Goal: Communication & Community: Answer question/provide support

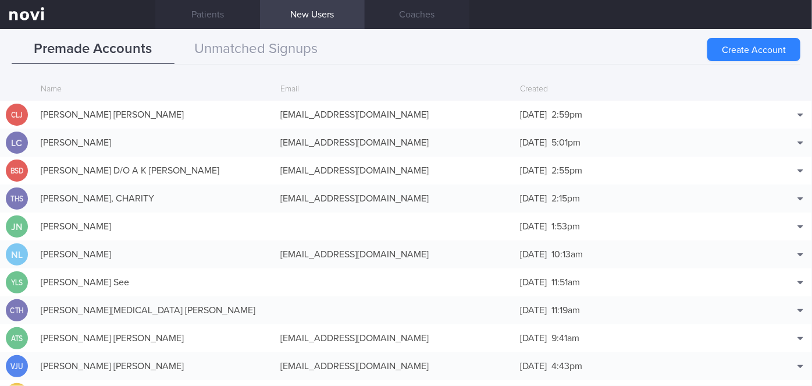
scroll to position [7136, 0]
click at [281, 53] on button "Unmatched Signups" at bounding box center [256, 49] width 163 height 29
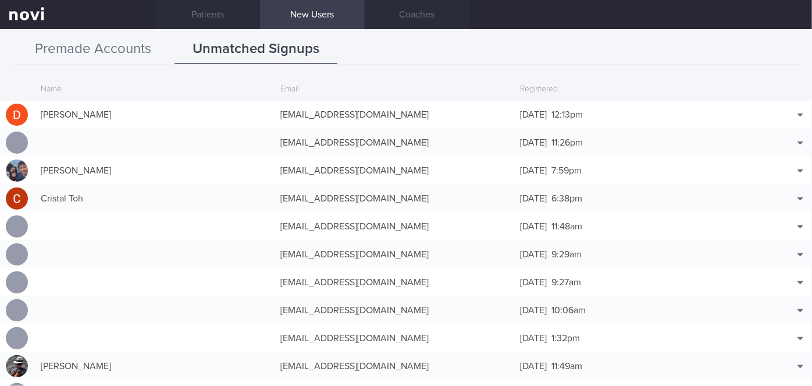
click at [110, 51] on button "Premade Accounts" at bounding box center [93, 49] width 163 height 29
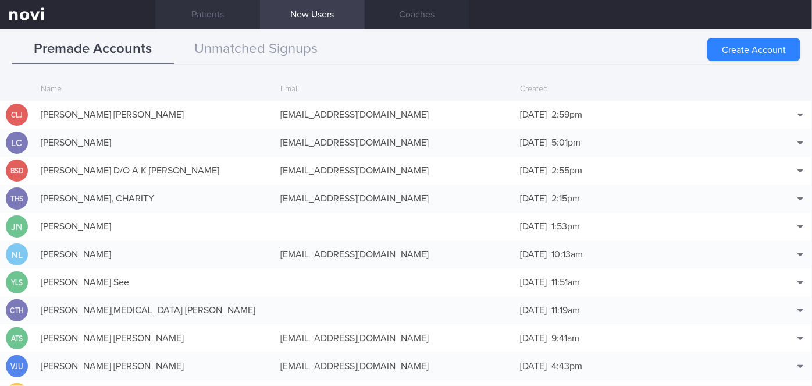
click at [218, 16] on link "Patients" at bounding box center [207, 14] width 105 height 29
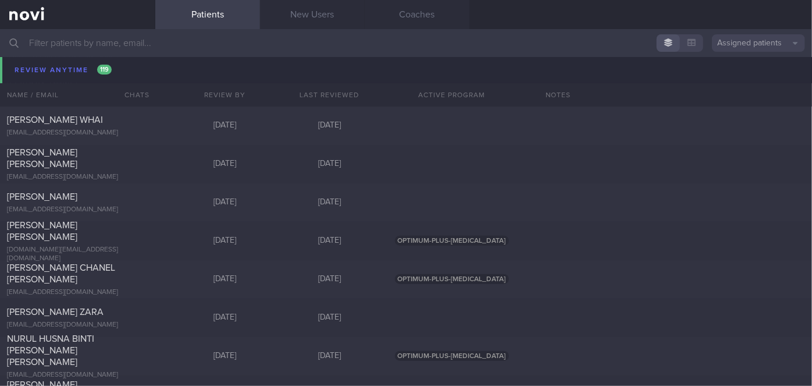
click at [755, 49] on button "Assigned patients" at bounding box center [758, 42] width 93 height 17
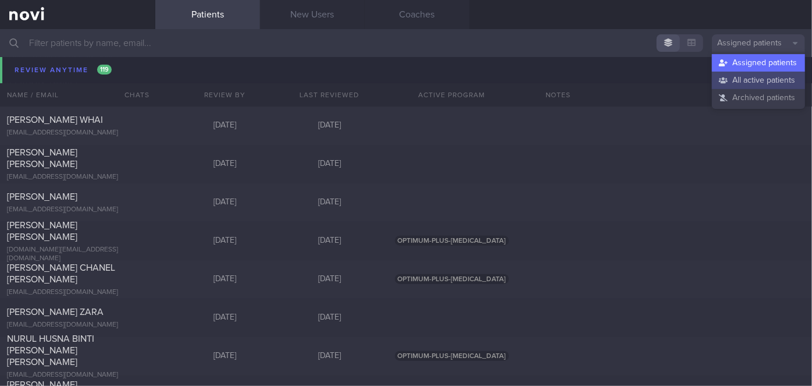
click at [752, 81] on button "All active patients" at bounding box center [758, 80] width 93 height 17
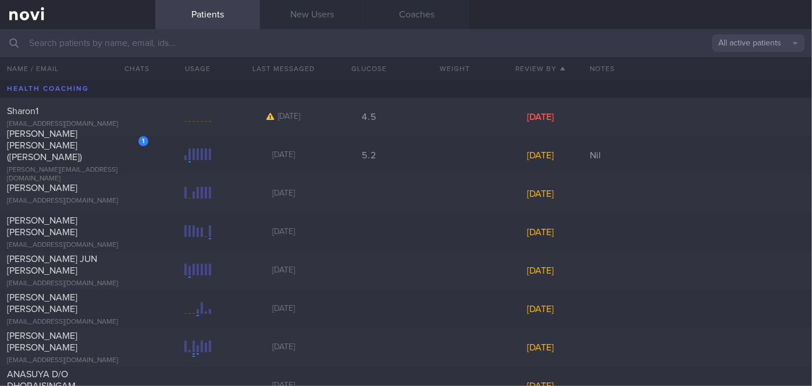
click at [155, 44] on input "text" at bounding box center [406, 43] width 812 height 28
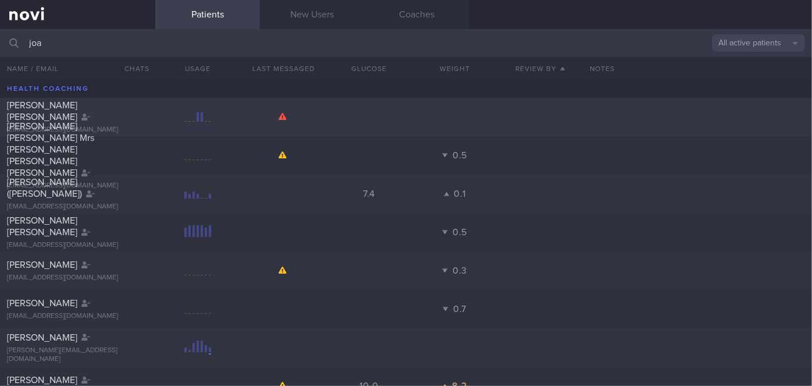
type input "joa"
click at [127, 112] on div "[PERSON_NAME] [PERSON_NAME]" at bounding box center [76, 111] width 139 height 23
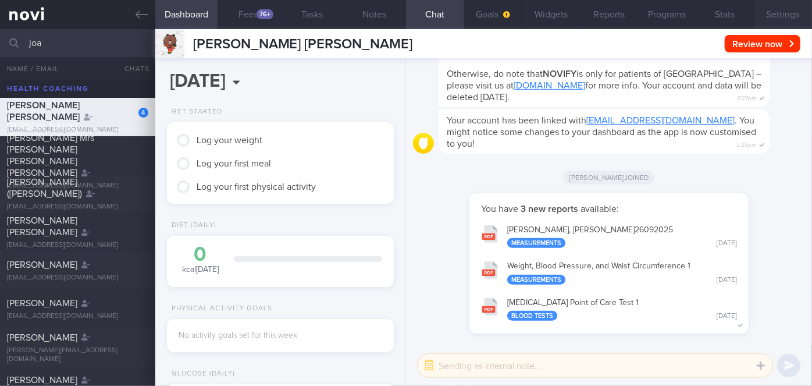
click at [796, 19] on button "Settings" at bounding box center [783, 14] width 58 height 29
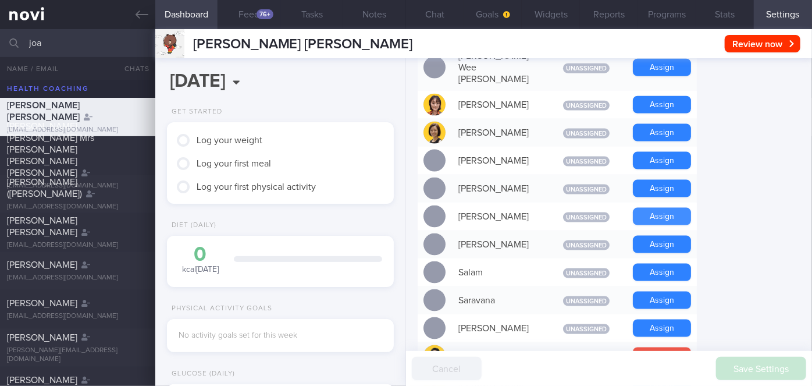
scroll to position [846, 0]
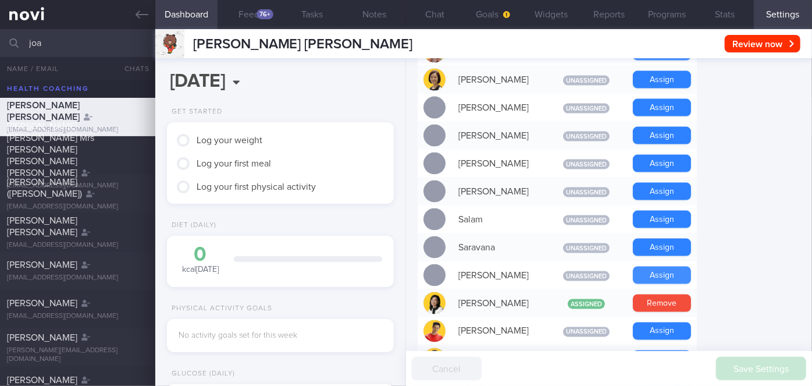
click at [675, 267] on button "Assign" at bounding box center [662, 275] width 58 height 17
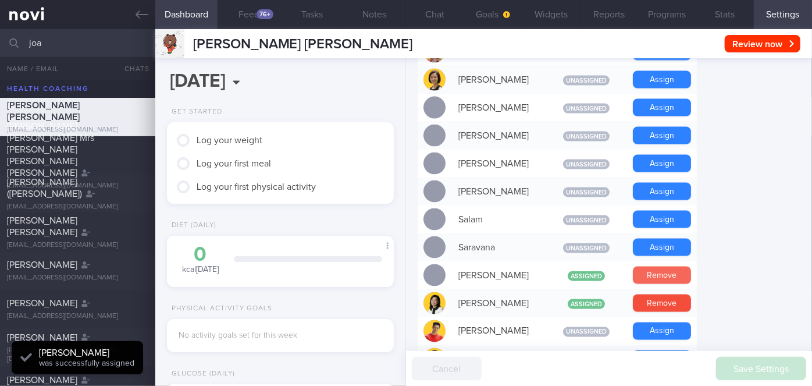
scroll to position [101, 203]
click at [441, 17] on button "Chat" at bounding box center [435, 14] width 58 height 29
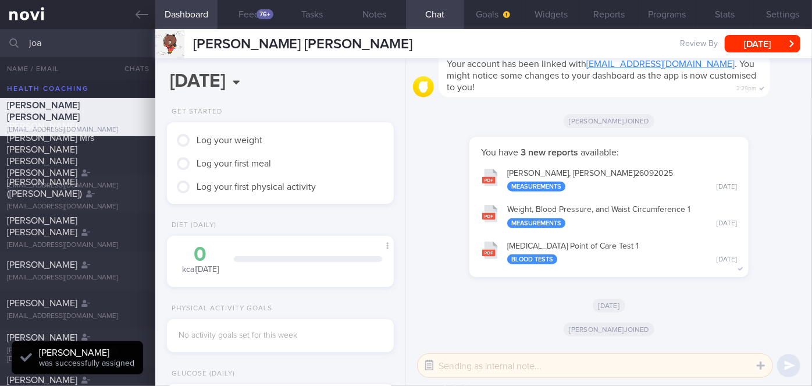
click at [427, 365] on button "button" at bounding box center [429, 365] width 21 height 21
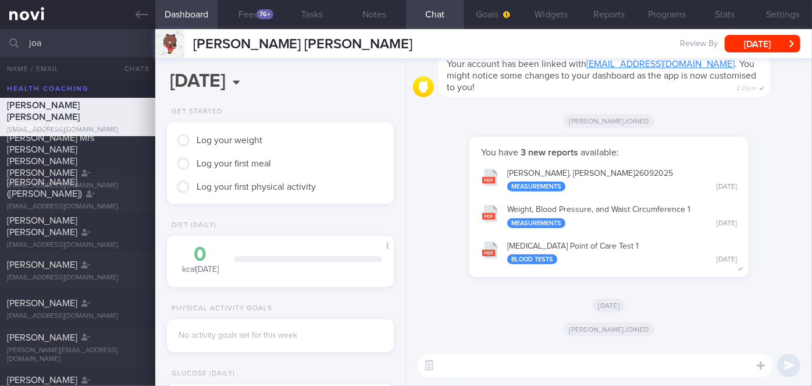
click at [579, 247] on button "[MEDICAL_DATA] Point of Care Test 1 Blood Tests [DATE]" at bounding box center [609, 252] width 268 height 37
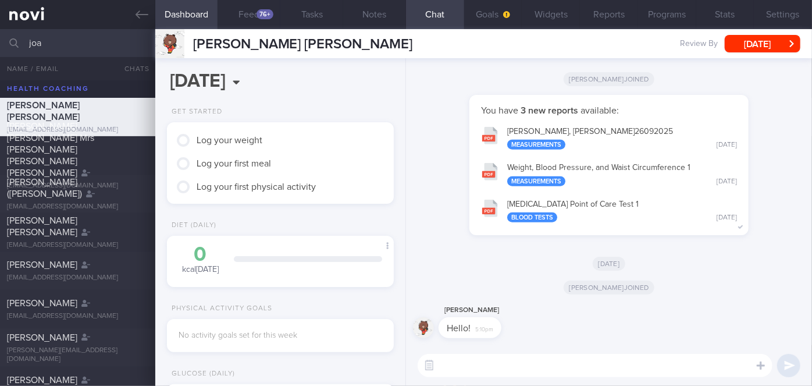
click at [513, 360] on textarea at bounding box center [595, 365] width 355 height 23
type textarea "Hi"
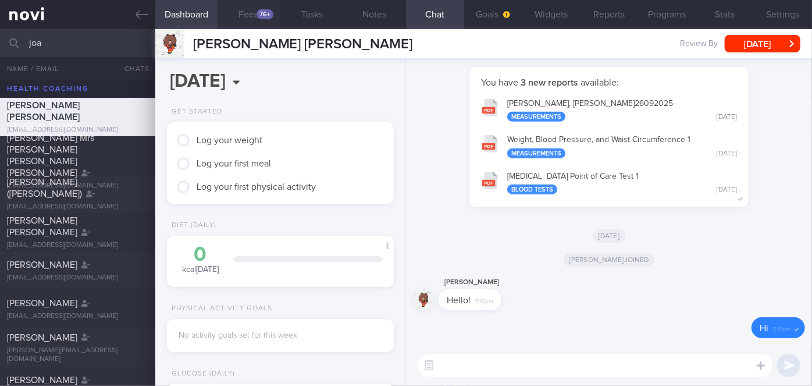
click at [259, 19] on button "Feed 76+" at bounding box center [249, 14] width 63 height 29
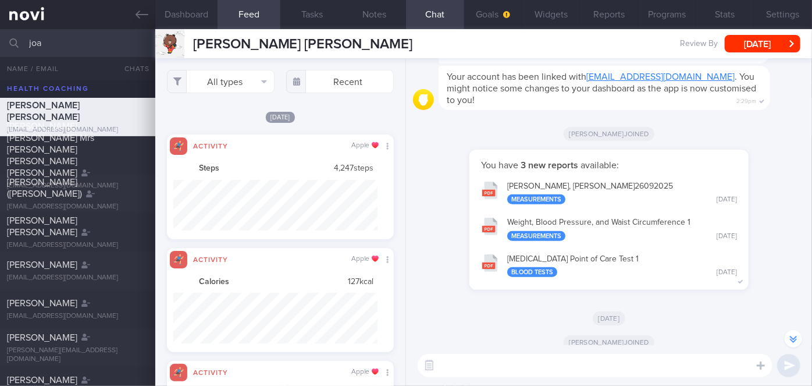
scroll to position [-105, 0]
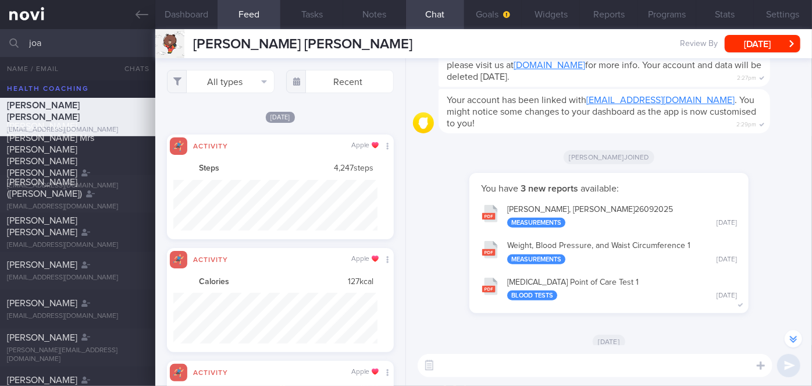
click at [431, 295] on div "You have 3 new reports available: [PERSON_NAME], [PERSON_NAME] 26092025 Measure…" at bounding box center [609, 249] width 392 height 152
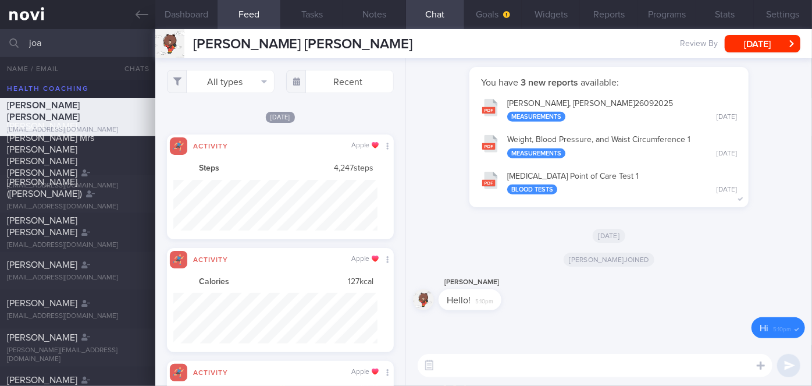
click at [479, 362] on textarea at bounding box center [595, 365] width 355 height 23
paste textarea "Hi Ms [PERSON_NAME], I'm [PERSON_NAME], your Health Coach. It was nice speaking…"
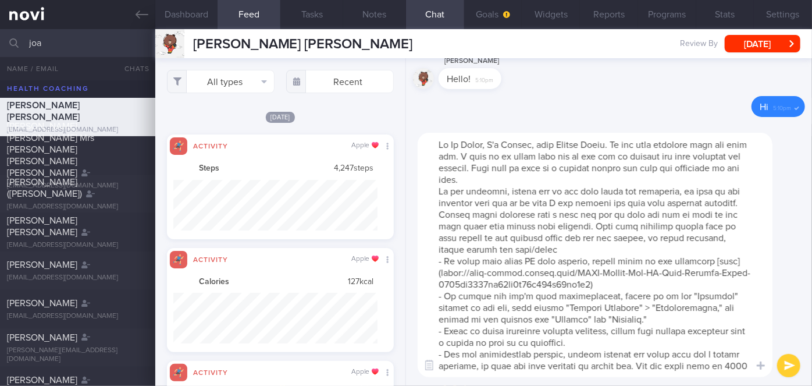
click at [485, 140] on textarea at bounding box center [595, 255] width 355 height 244
click at [560, 182] on textarea at bounding box center [595, 255] width 355 height 244
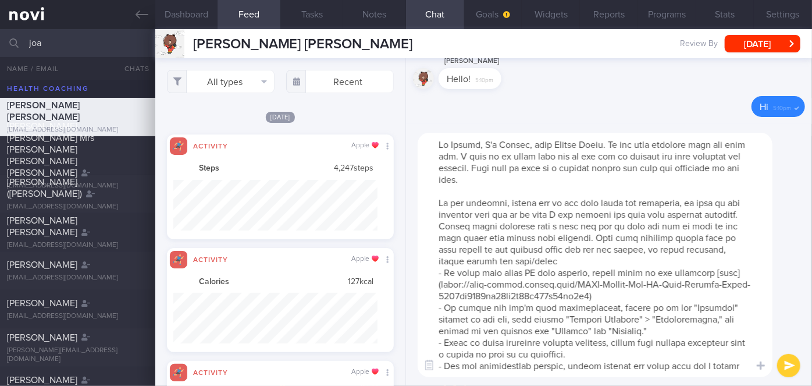
scroll to position [81, 0]
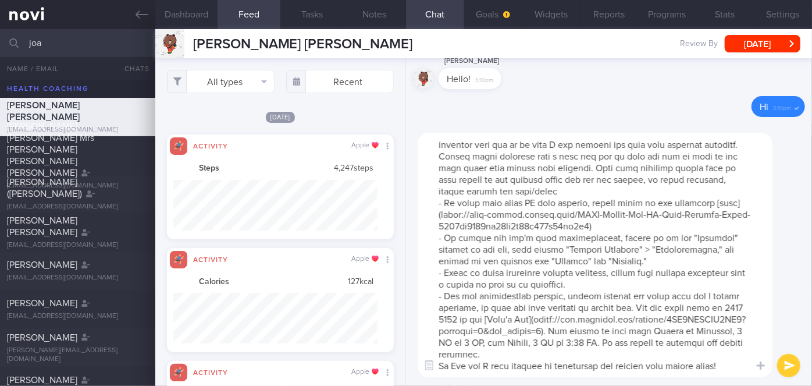
click at [552, 349] on textarea at bounding box center [595, 255] width 355 height 244
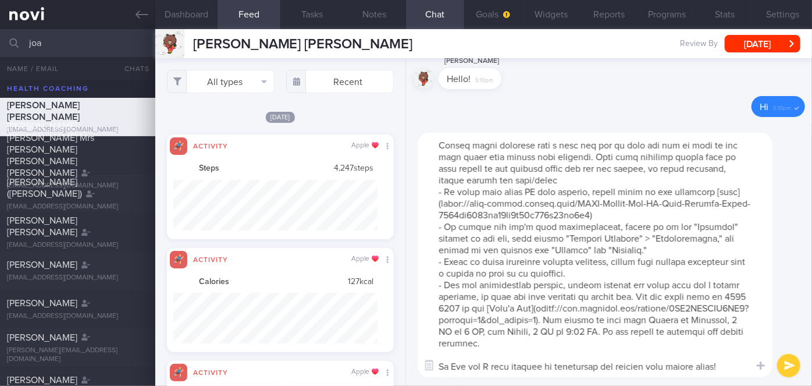
scroll to position [93, 0]
click at [465, 364] on textarea at bounding box center [595, 255] width 355 height 244
type textarea "Hi [PERSON_NAME], I'm [PERSON_NAME], your Health Coach. It was nice speaking wi…"
click at [791, 365] on button "submit" at bounding box center [789, 365] width 23 height 23
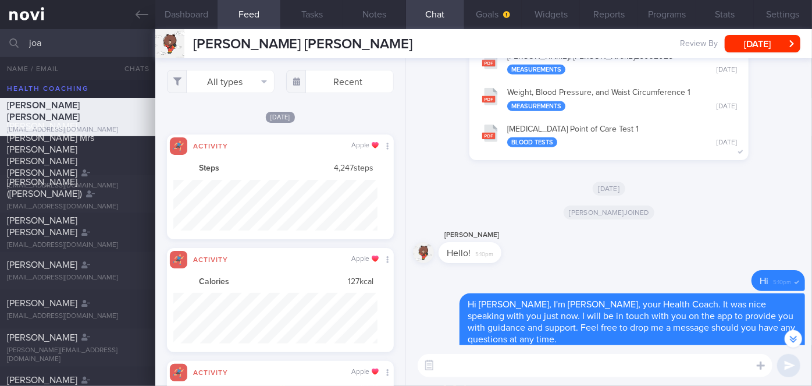
scroll to position [0, 0]
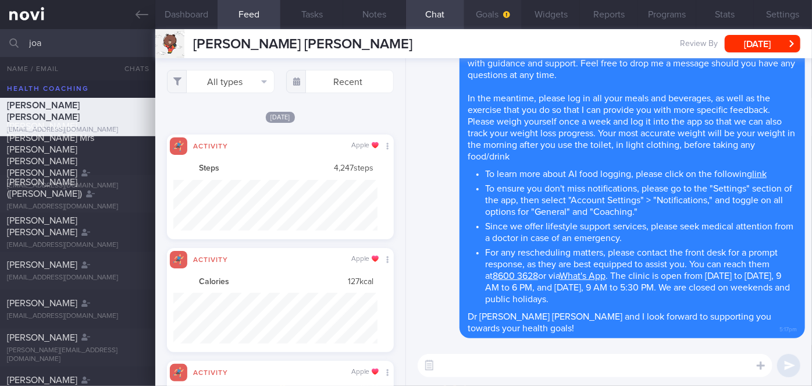
click at [482, 7] on button "Goals" at bounding box center [493, 14] width 58 height 29
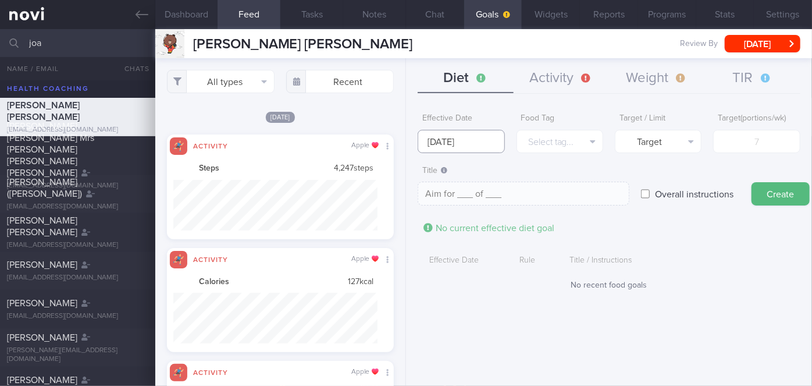
click at [466, 139] on input "[DATE]" at bounding box center [461, 141] width 87 height 23
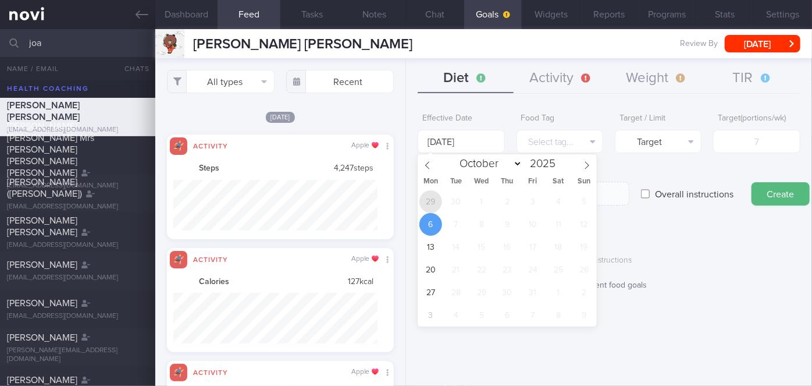
click at [434, 204] on span "29" at bounding box center [431, 201] width 23 height 23
type input "[DATE]"
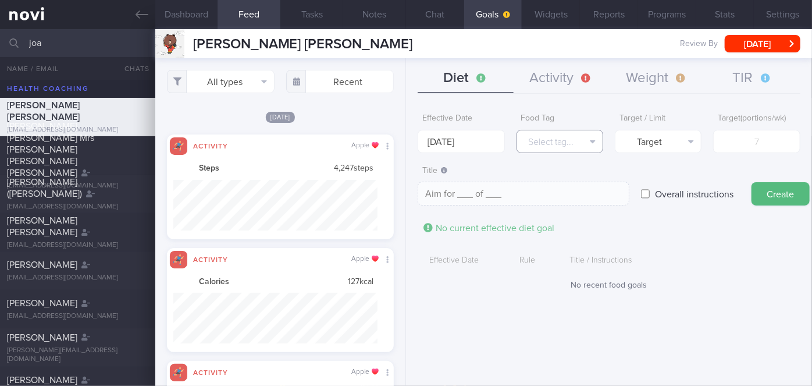
click at [585, 139] on button "Select tag..." at bounding box center [560, 141] width 87 height 23
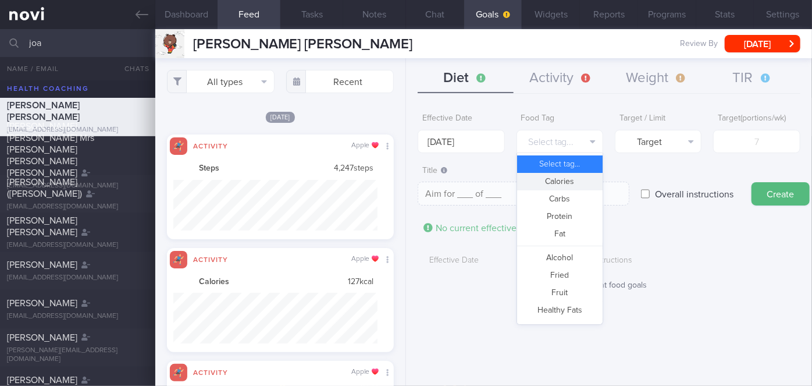
click at [570, 180] on button "Calories" at bounding box center [560, 181] width 86 height 17
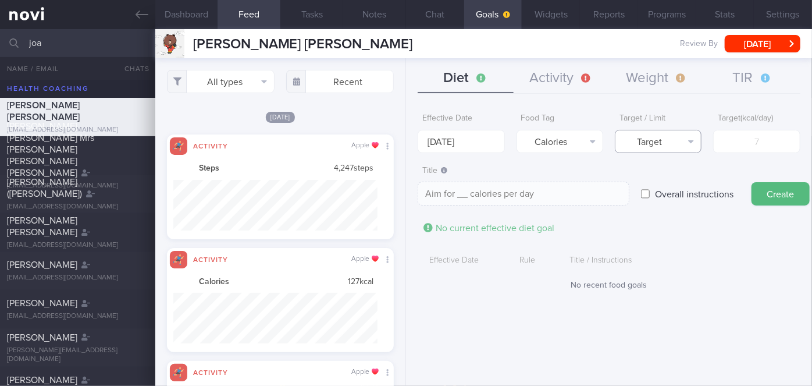
drag, startPoint x: 660, startPoint y: 140, endPoint x: 669, endPoint y: 153, distance: 15.8
click at [661, 140] on button "Target" at bounding box center [658, 141] width 87 height 23
click at [671, 185] on button "Limit" at bounding box center [659, 181] width 86 height 17
type textarea "Keep to __ calories per day"
click at [753, 134] on input "number" at bounding box center [757, 141] width 87 height 23
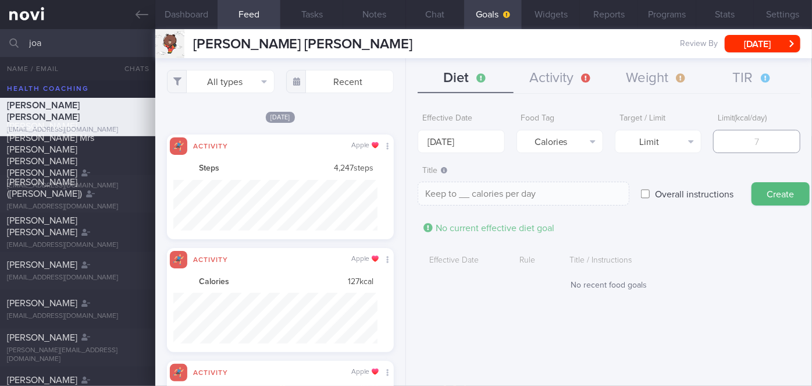
type input "1"
type textarea "Keep to 1 calories per day"
type input "15"
type textarea "Keep to 15 calories per day"
type input "150"
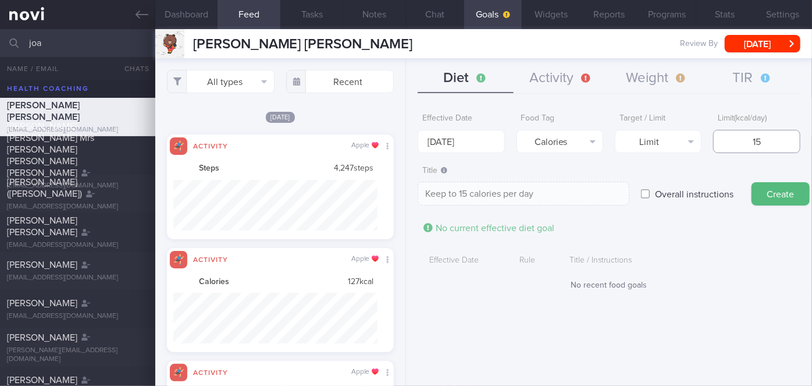
type textarea "Keep to 150 calories per day"
type input "1500"
type textarea "Keep to 1500 calories per day"
type input "1500"
click at [762, 198] on button "Create" at bounding box center [781, 193] width 58 height 23
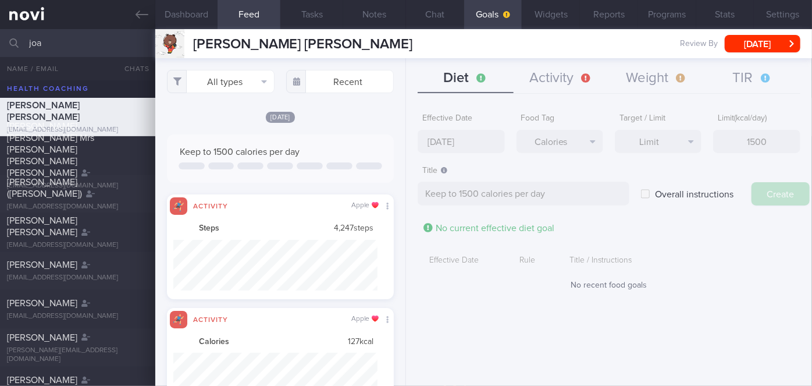
type input "[DATE]"
type textarea "Aim for ___ of ___"
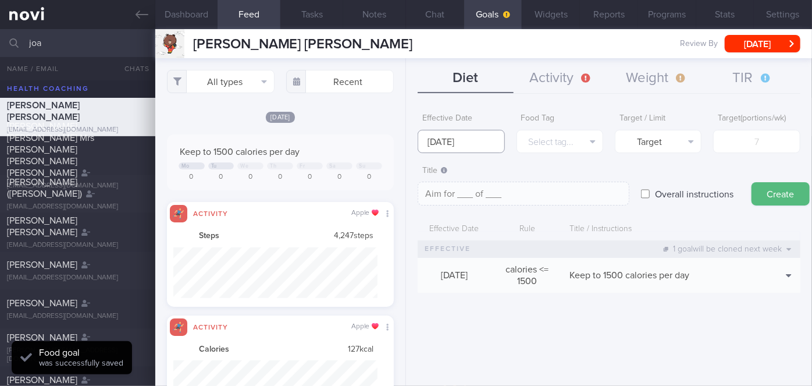
click at [462, 141] on body "You are offline! Some functionality will be unavailable Patients New Users Coac…" at bounding box center [406, 193] width 812 height 386
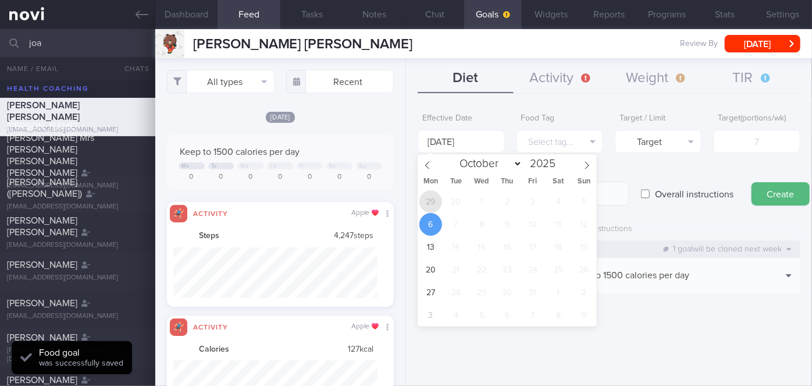
click at [432, 201] on span "29" at bounding box center [431, 201] width 23 height 23
type input "[DATE]"
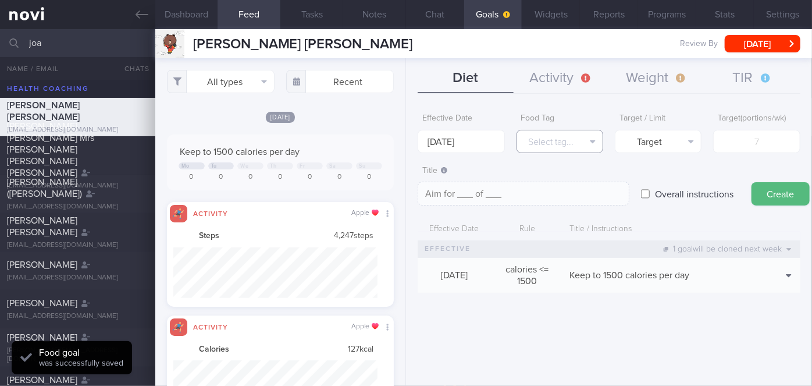
click at [552, 151] on button "Select tag..." at bounding box center [560, 141] width 87 height 23
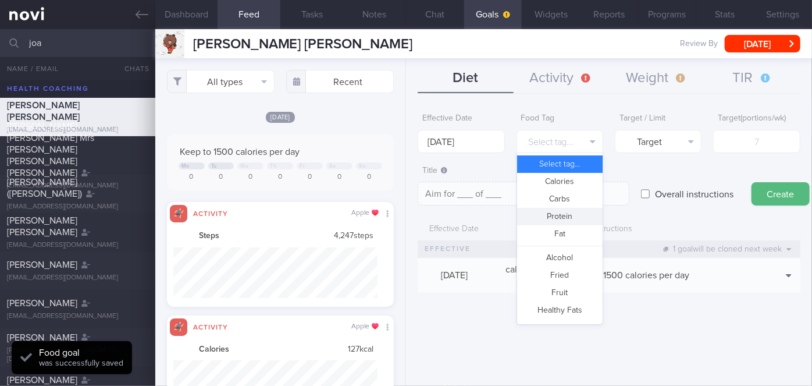
click at [571, 218] on button "Protein" at bounding box center [560, 216] width 86 height 17
type textarea "Aim for __g of protein per day"
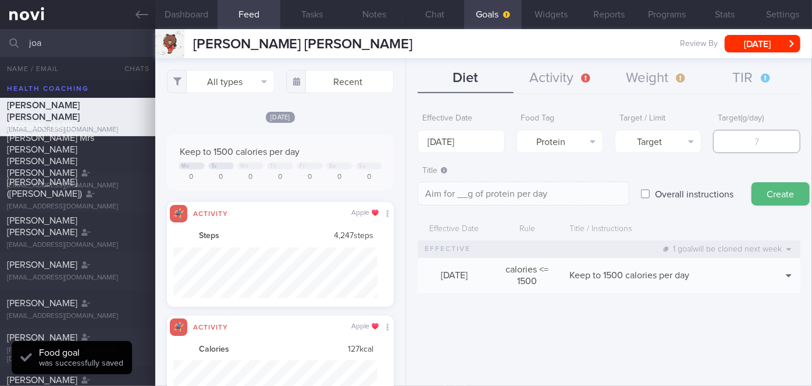
click at [751, 146] on input "number" at bounding box center [757, 141] width 87 height 23
type input "1"
type textarea "Aim for 1g of protein per day"
type input "10"
type textarea "Aim for 10g of protein per day"
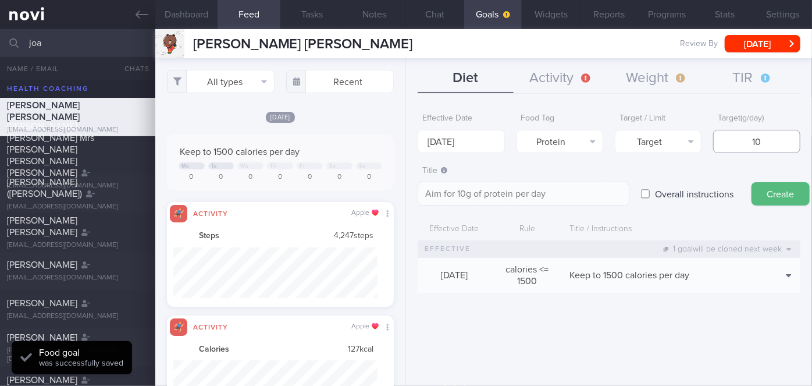
type input "100"
type textarea "Aim for 100g of protein per day"
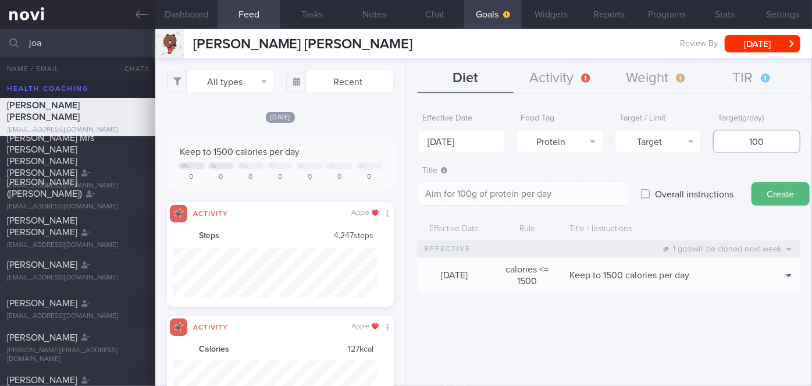
type input "100"
click at [780, 194] on button "Create" at bounding box center [781, 193] width 58 height 23
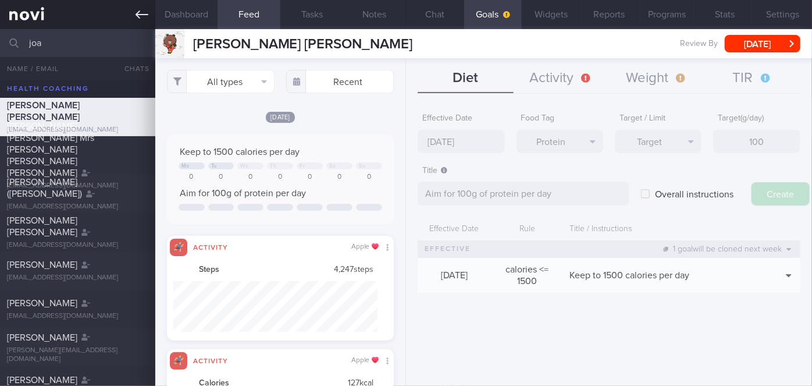
type input "[DATE]"
type textarea "Aim for ___ of ___"
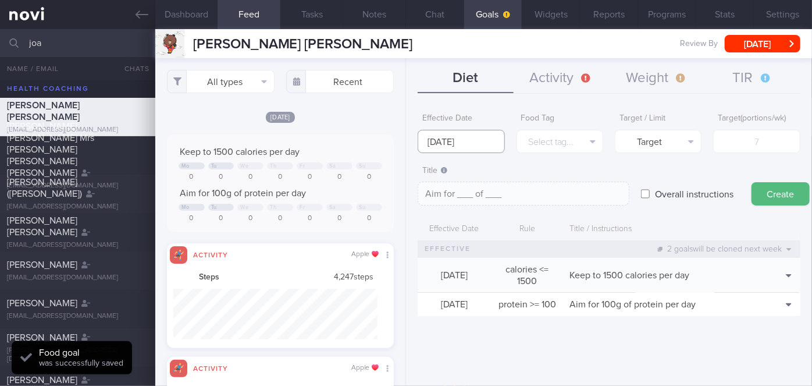
click at [459, 143] on input "[DATE]" at bounding box center [461, 141] width 87 height 23
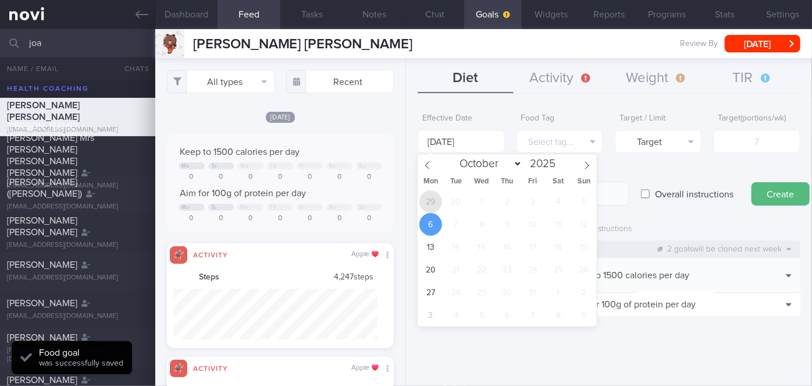
click at [434, 205] on span "29" at bounding box center [431, 201] width 23 height 23
type input "[DATE]"
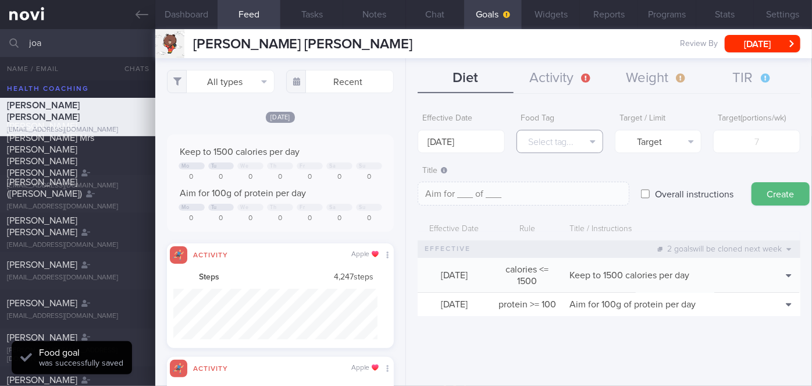
click at [567, 151] on button "Select tag..." at bounding box center [560, 141] width 87 height 23
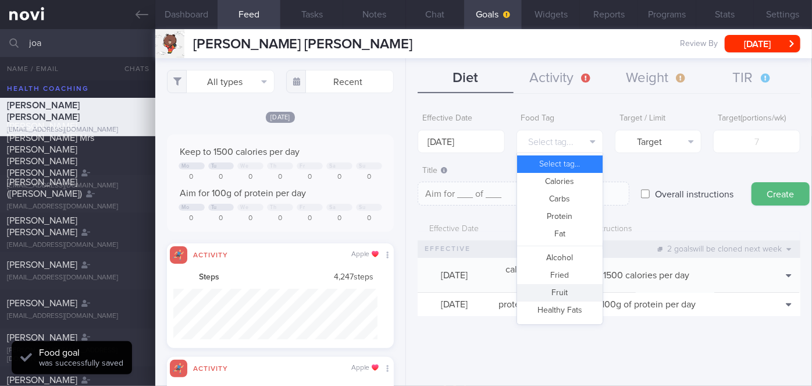
click at [570, 298] on button "Fruit" at bounding box center [560, 292] width 86 height 17
type textarea "Aim for __ portions of fruits per week"
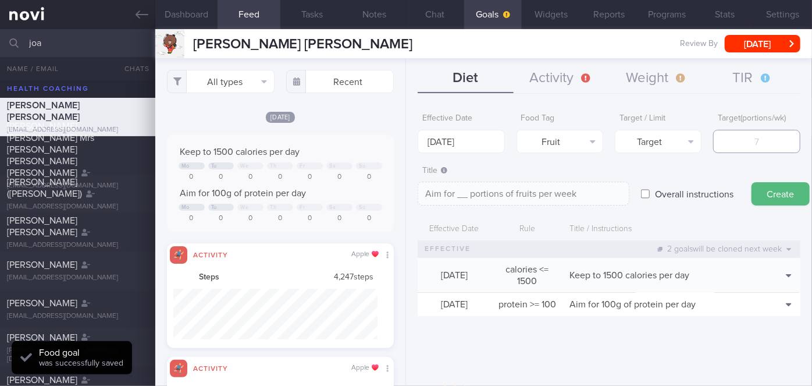
click at [759, 145] on input "number" at bounding box center [757, 141] width 87 height 23
type input "1"
type textarea "Aim for 1 portions of fruits per week"
type input "14"
type textarea "Aim for 14 portions of fruits per week"
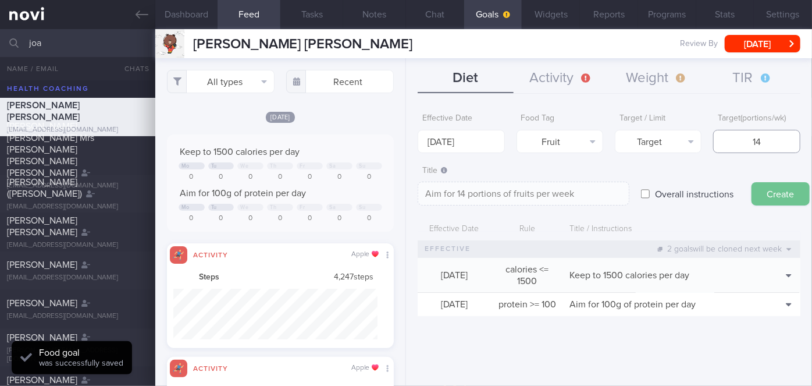
type input "14"
click at [783, 195] on button "Create" at bounding box center [781, 193] width 58 height 23
type input "[DATE]"
type textarea "Aim for ___ of ___"
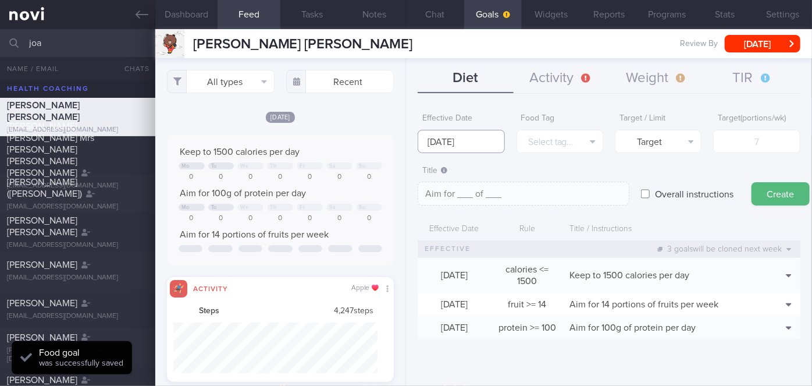
click at [462, 134] on input "[DATE]" at bounding box center [461, 141] width 87 height 23
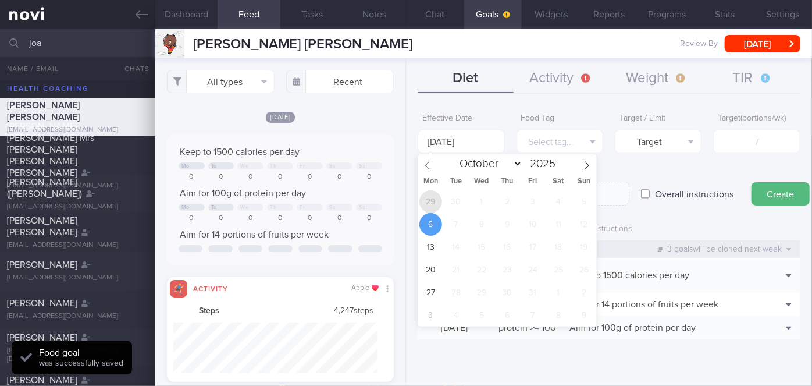
click at [434, 201] on span "29" at bounding box center [431, 201] width 23 height 23
type input "[DATE]"
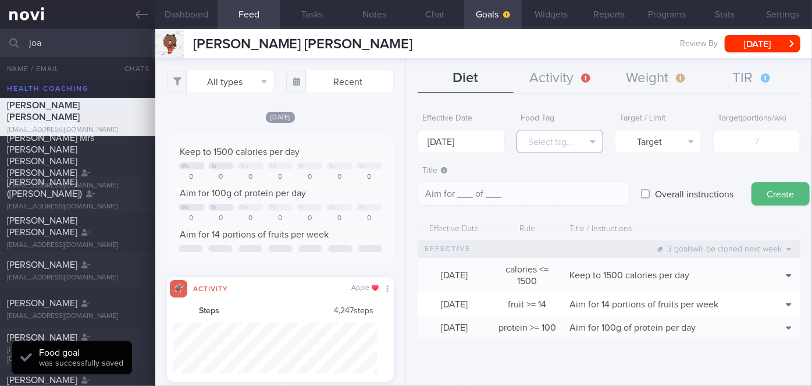
click at [552, 149] on button "Select tag..." at bounding box center [560, 141] width 87 height 23
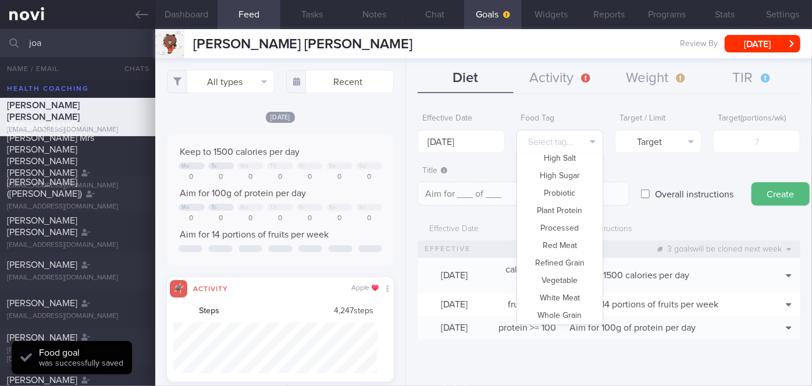
scroll to position [346, 0]
click at [569, 274] on button "Vegetable" at bounding box center [560, 278] width 86 height 17
type textarea "Aim for __ portions of vegetables per week"
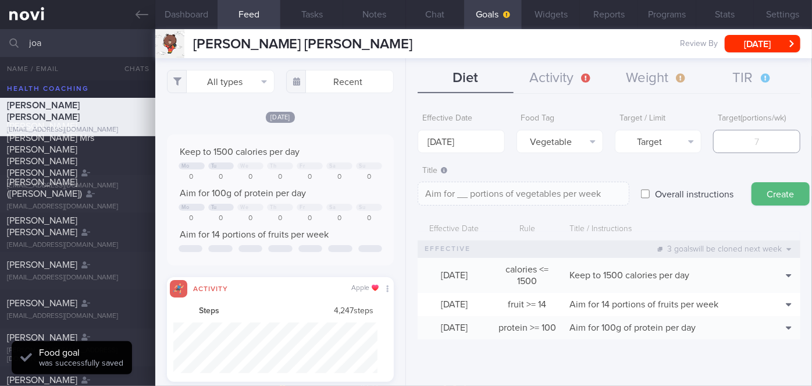
click at [753, 144] on input "number" at bounding box center [757, 141] width 87 height 23
type input "1"
type textarea "Aim for 1 portions of vegetables per week"
type input "14"
type textarea "Aim for 14 portions of vegetables per week"
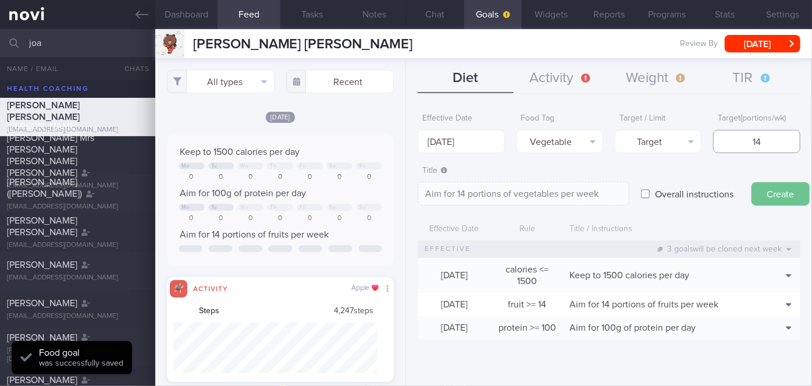
type input "14"
click at [779, 189] on button "Create" at bounding box center [781, 193] width 58 height 23
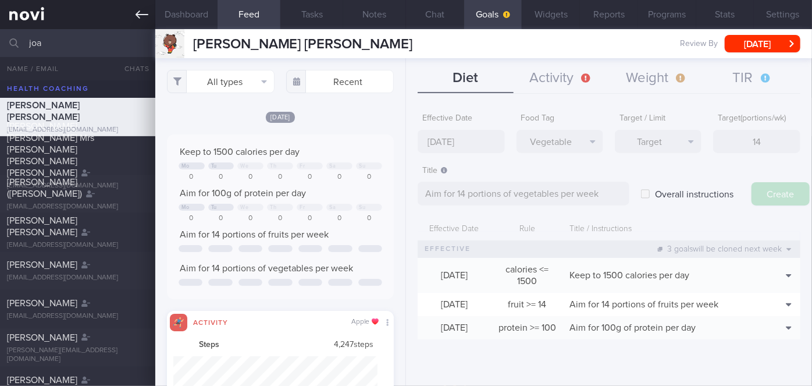
type input "[DATE]"
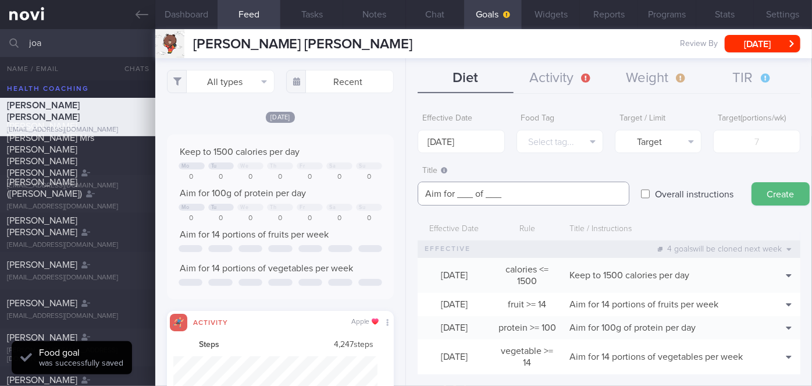
click at [473, 190] on textarea "Aim for ___ of ___" at bounding box center [524, 194] width 212 height 24
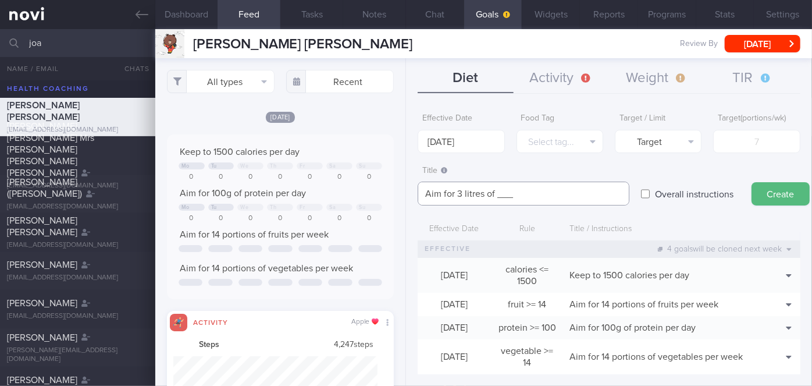
click at [516, 194] on textarea "Aim for 3 litres of ___" at bounding box center [524, 194] width 212 height 24
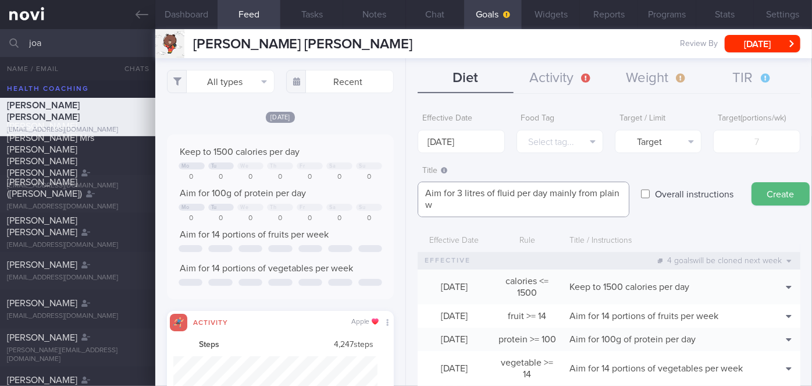
scroll to position [0, 0]
type textarea "Aim for 3 litres of fluid per day mainly from plain water"
click at [473, 137] on input "[DATE]" at bounding box center [461, 141] width 87 height 23
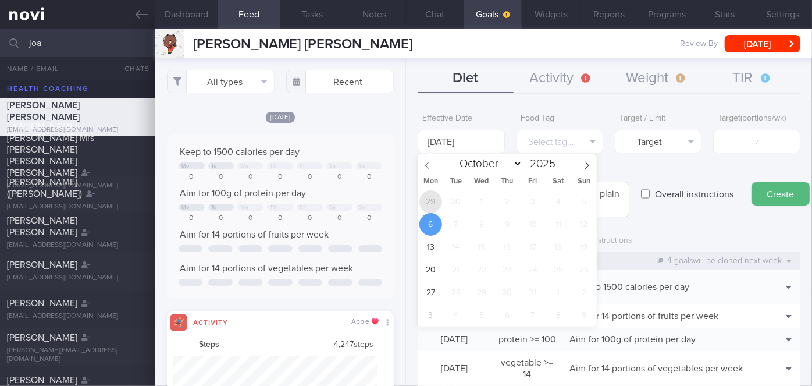
click at [423, 200] on span "29" at bounding box center [431, 201] width 23 height 23
type input "[DATE]"
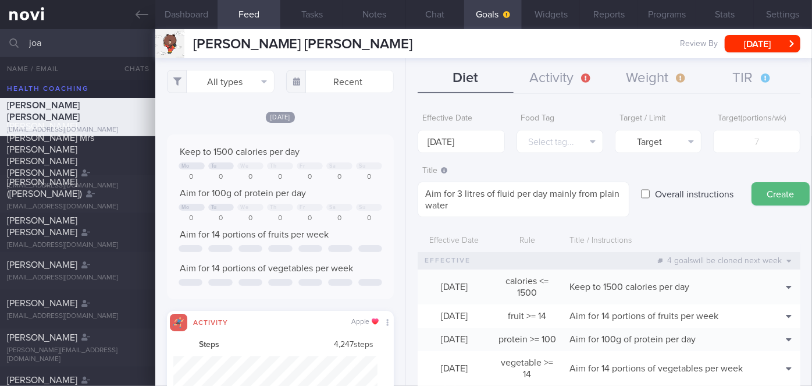
click at [701, 190] on label "Overall instructions" at bounding box center [694, 193] width 90 height 23
click at [650, 190] on input "Overall instructions" at bounding box center [645, 193] width 9 height 23
checkbox input "true"
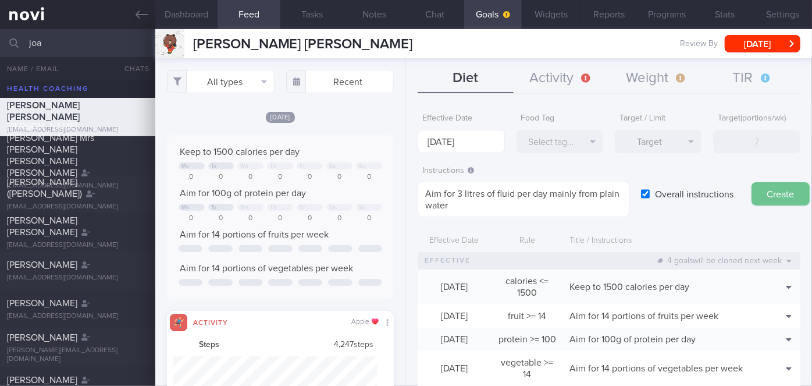
click at [783, 188] on button "Create" at bounding box center [781, 193] width 58 height 23
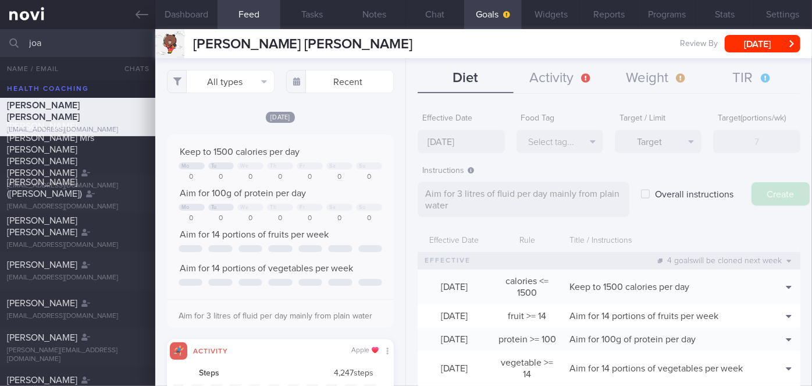
type input "[DATE]"
type textarea "Aim for ___ of ___"
checkbox input "false"
select select "9"
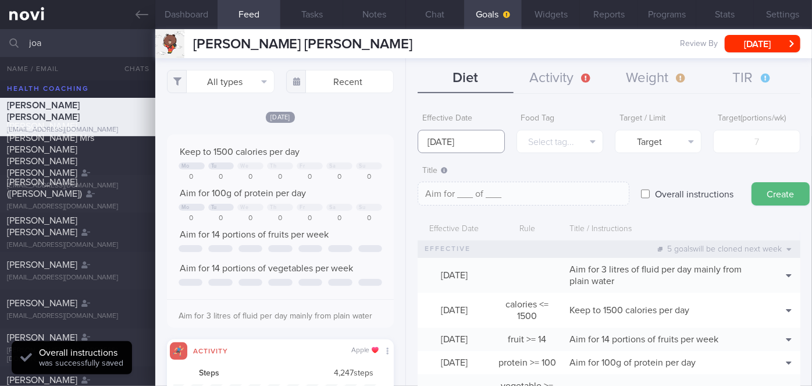
click at [475, 142] on input "[DATE]" at bounding box center [461, 141] width 87 height 23
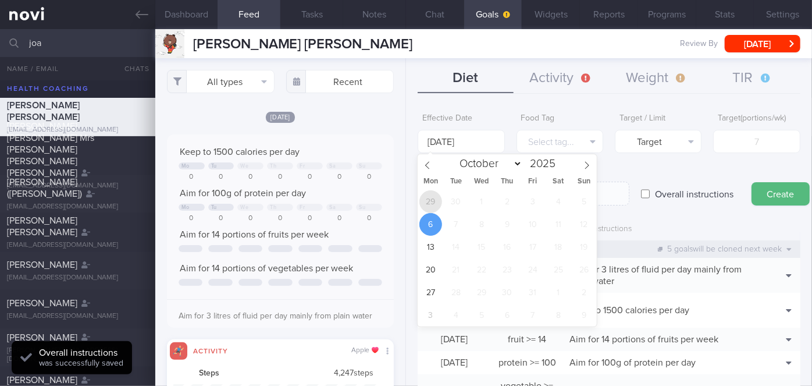
click at [434, 204] on span "29" at bounding box center [431, 201] width 23 height 23
type input "[DATE]"
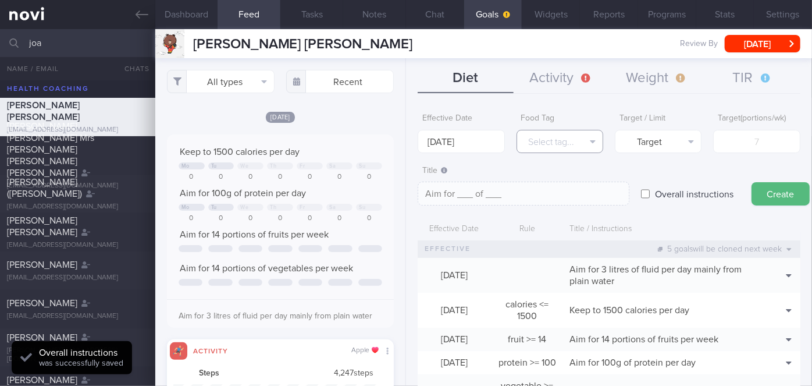
click at [569, 143] on button "Select tag..." at bounding box center [560, 141] width 87 height 23
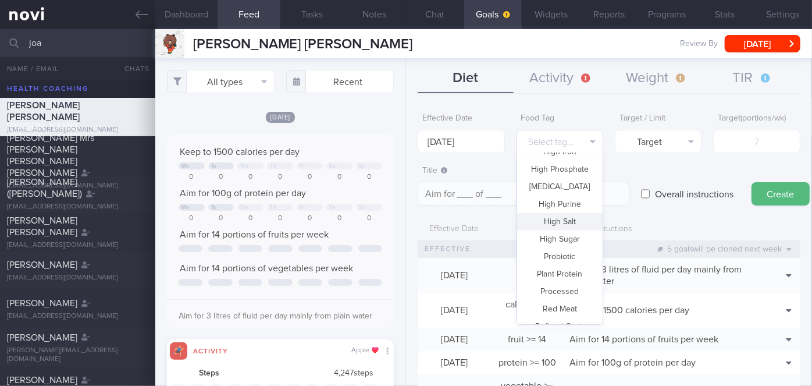
scroll to position [293, 0]
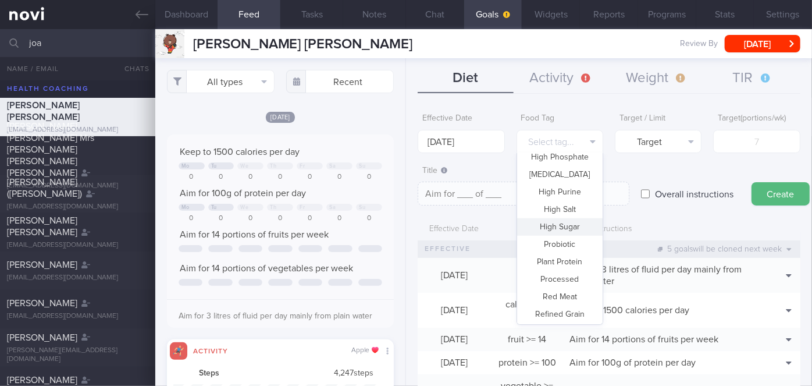
click at [572, 228] on button "High Sugar" at bounding box center [560, 226] width 86 height 17
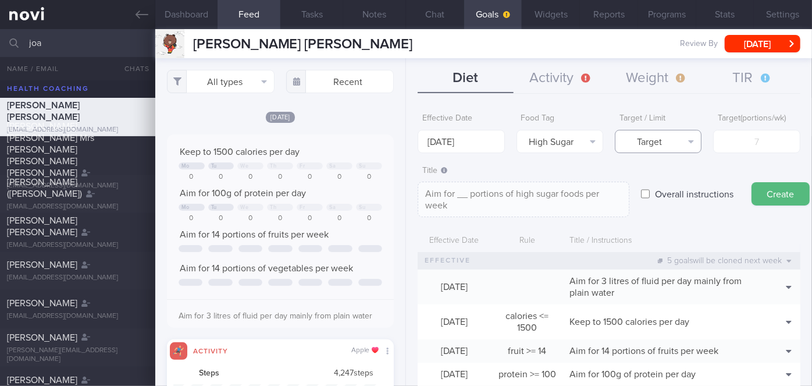
click at [663, 139] on button "Target" at bounding box center [658, 141] width 87 height 23
click at [661, 180] on button "Limit" at bounding box center [659, 181] width 86 height 17
type textarea "Keep to __ portions of high sugar foods per week"
click at [736, 140] on input "number" at bounding box center [757, 141] width 87 height 23
type input "2"
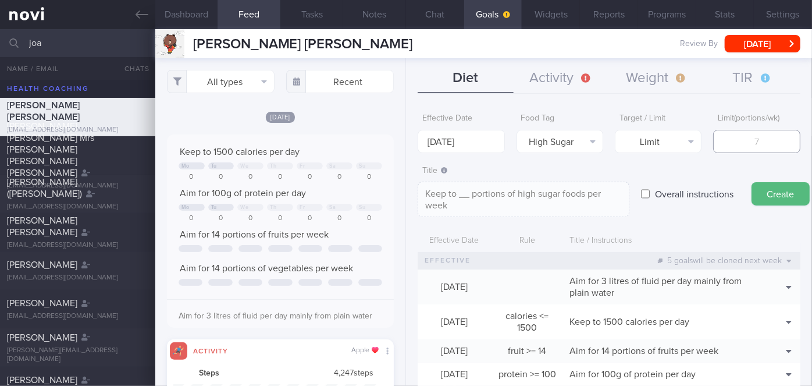
type textarea "Keep to 2 portions of high sugar foods per week"
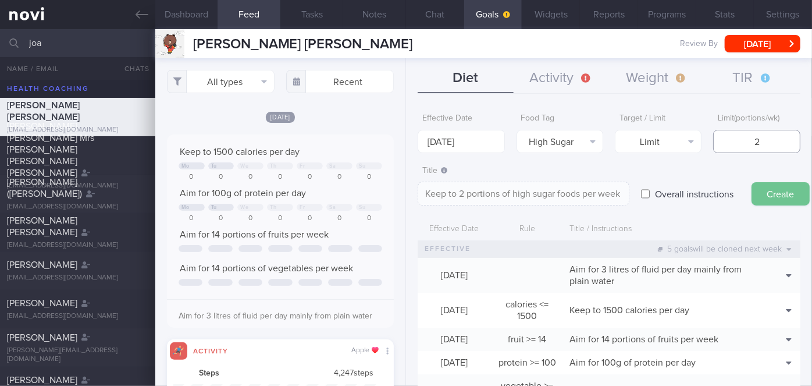
type input "2"
click at [772, 196] on button "Create" at bounding box center [781, 193] width 58 height 23
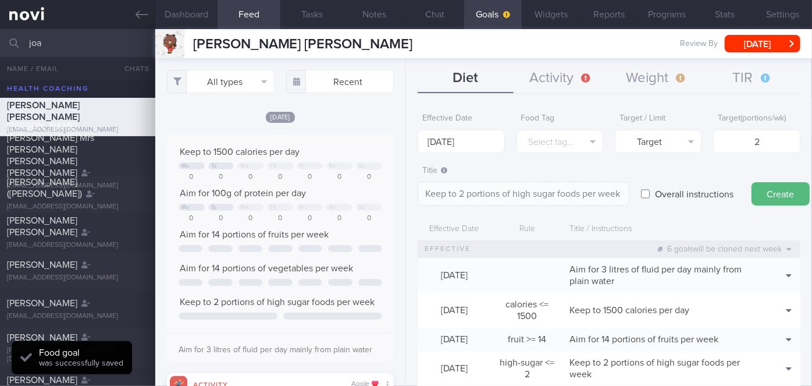
type input "[DATE]"
type textarea "Aim for ___ of ___"
click at [453, 143] on input "[DATE]" at bounding box center [461, 141] width 87 height 23
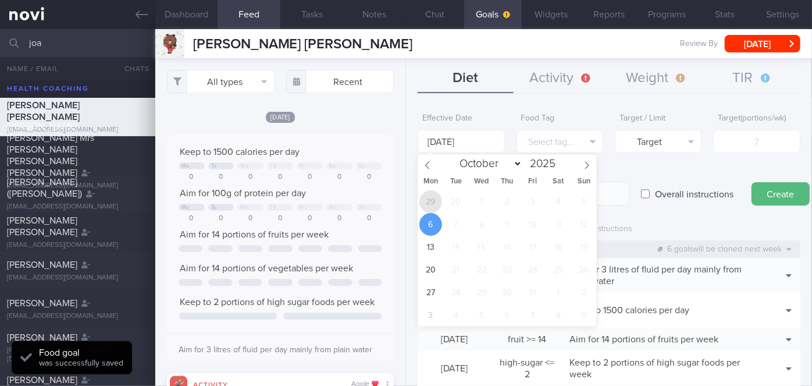
click at [436, 205] on span "29" at bounding box center [431, 201] width 23 height 23
type input "[DATE]"
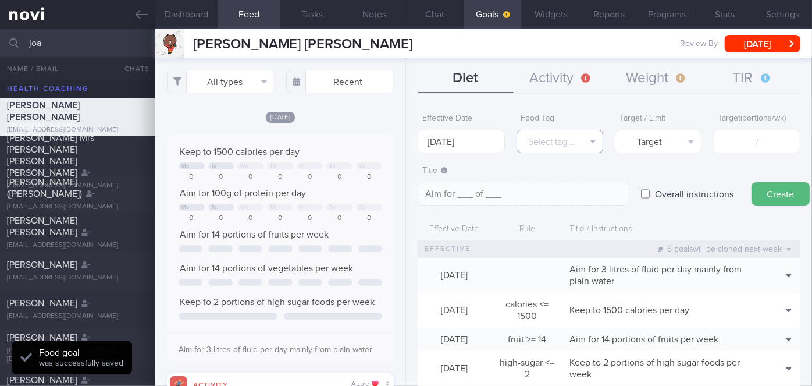
click at [558, 138] on button "Select tag..." at bounding box center [560, 141] width 87 height 23
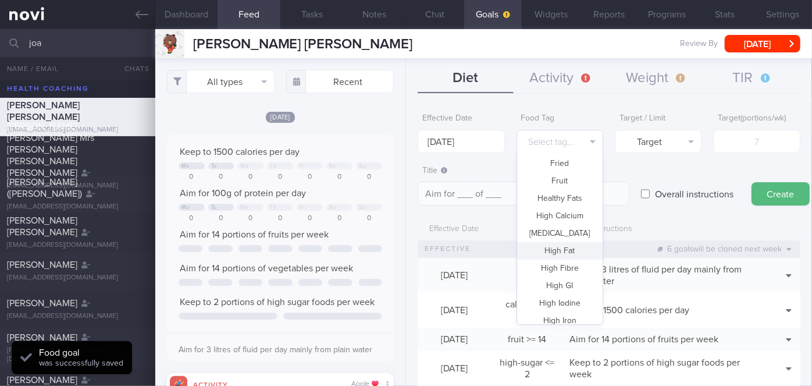
scroll to position [81, 0]
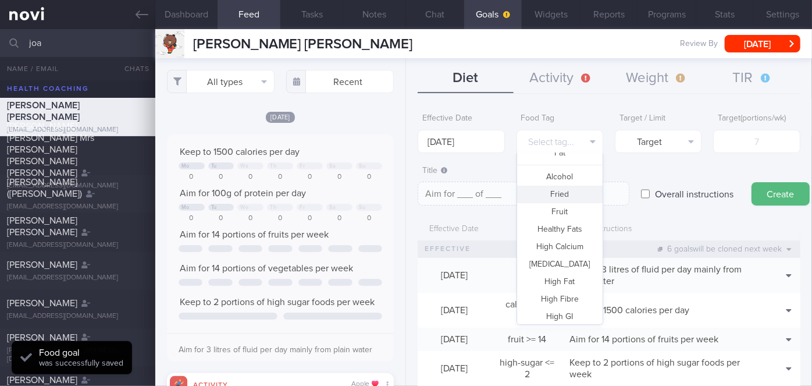
click at [567, 193] on button "Fried" at bounding box center [560, 194] width 86 height 17
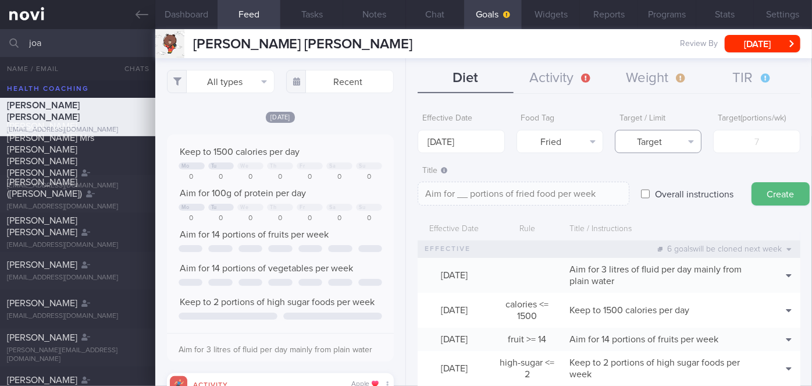
click at [662, 136] on button "Target" at bounding box center [658, 141] width 87 height 23
click at [670, 179] on button "Limit" at bounding box center [659, 181] width 86 height 17
type textarea "Keep to __ portions of fried food per week"
click at [739, 141] on input "number" at bounding box center [757, 141] width 87 height 23
type input "2"
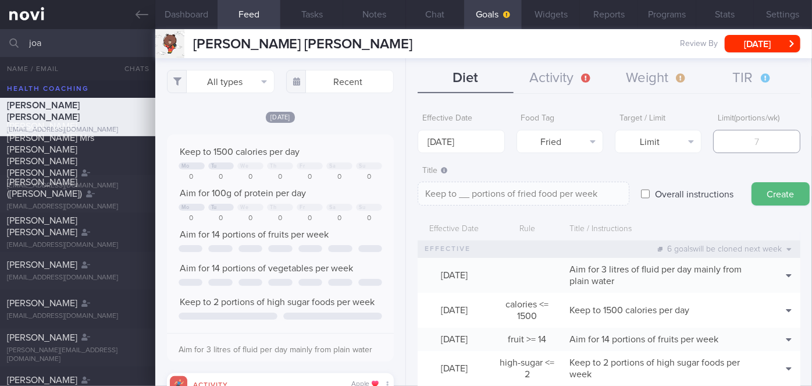
type textarea "Keep to 2 portions of fried food per week"
type input "2"
click at [776, 189] on button "Create" at bounding box center [781, 193] width 58 height 23
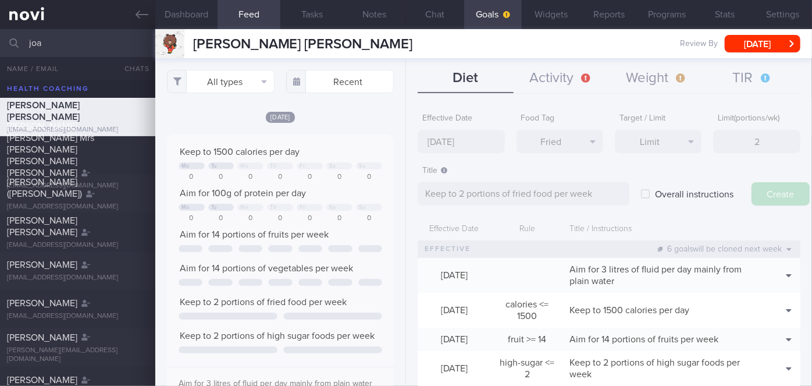
type input "[DATE]"
type textarea "Aim for ___ of ___"
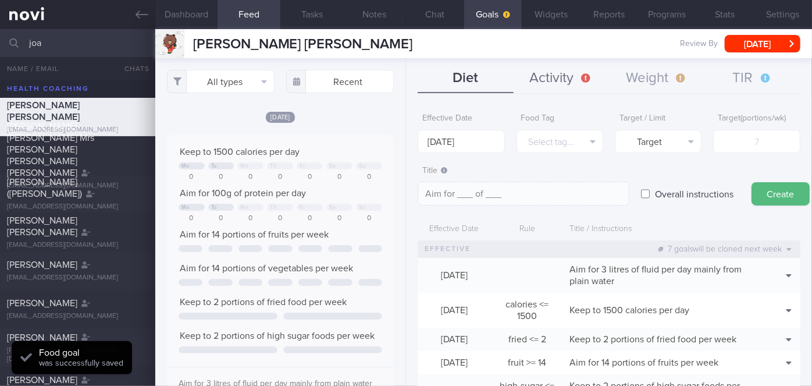
click at [580, 80] on button "Activity" at bounding box center [561, 78] width 95 height 29
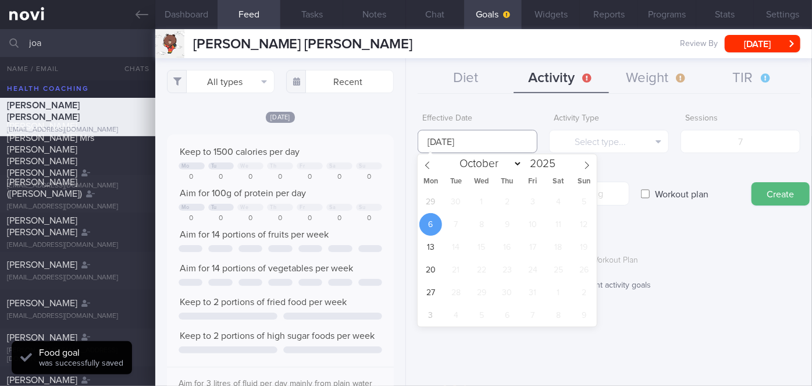
click at [507, 146] on input "[DATE]" at bounding box center [478, 141] width 120 height 23
click at [432, 201] on span "29" at bounding box center [431, 201] width 23 height 23
type input "[DATE]"
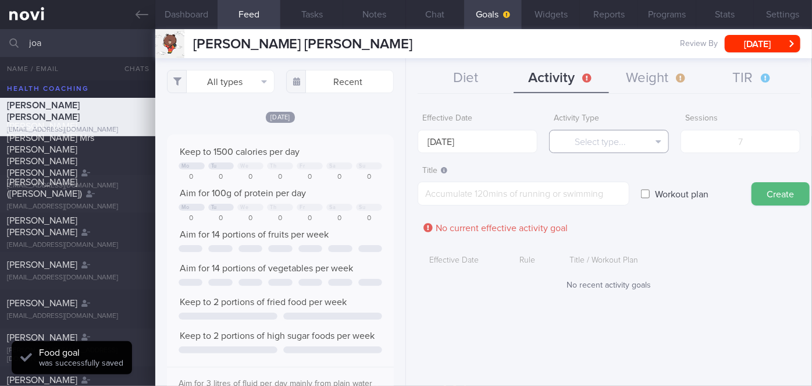
click at [614, 132] on button "Select type..." at bounding box center [609, 141] width 120 height 23
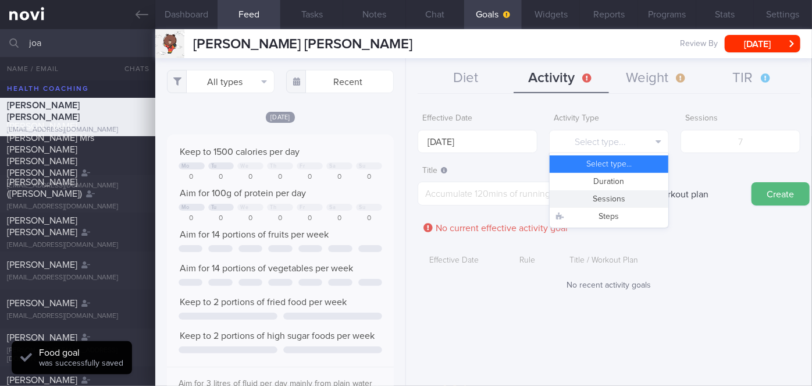
click at [625, 197] on button "Sessions" at bounding box center [609, 198] width 119 height 17
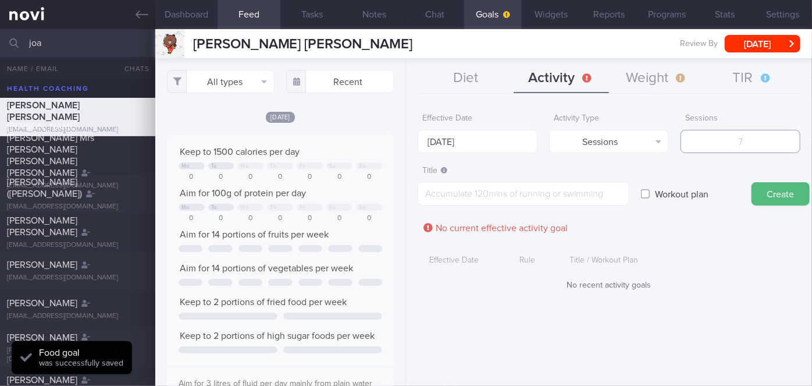
click at [726, 137] on input "number" at bounding box center [741, 141] width 120 height 23
type input "2"
click at [575, 198] on textarea at bounding box center [524, 194] width 212 height 24
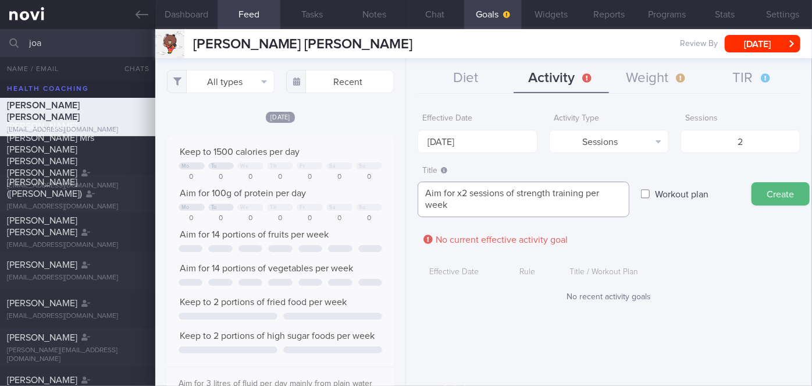
scroll to position [0, 0]
type textarea "Aim for x2 sessions of strength training per week, 20-30 mins per session."
click at [766, 193] on button "Create" at bounding box center [781, 193] width 58 height 23
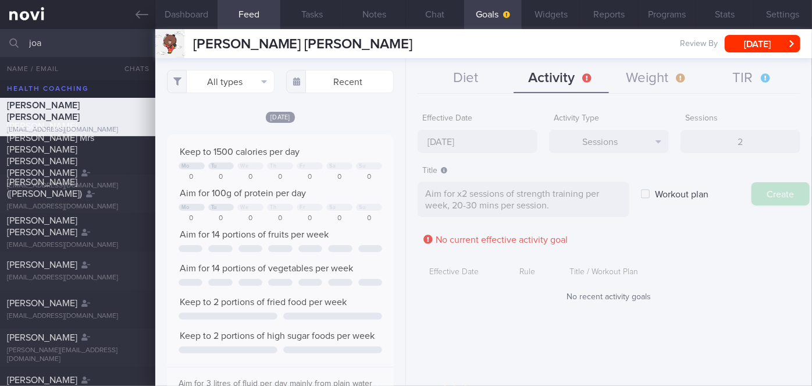
type input "[DATE]"
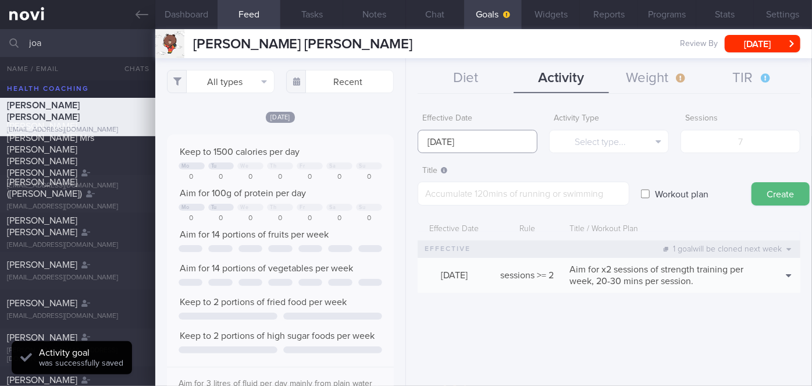
click at [461, 139] on input "[DATE]" at bounding box center [478, 141] width 120 height 23
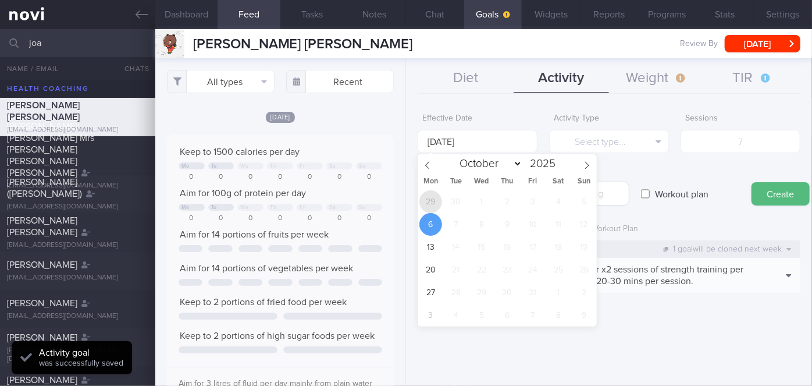
click at [436, 204] on span "29" at bounding box center [431, 201] width 23 height 23
type input "[DATE]"
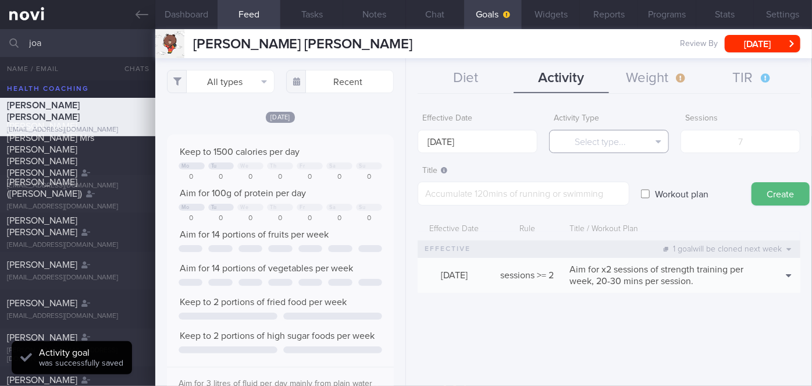
click at [612, 148] on button "Select type..." at bounding box center [609, 141] width 120 height 23
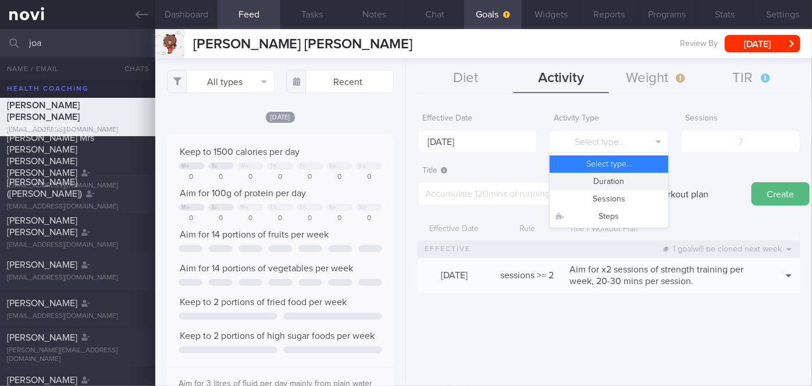
click at [623, 176] on button "Duration" at bounding box center [609, 181] width 119 height 17
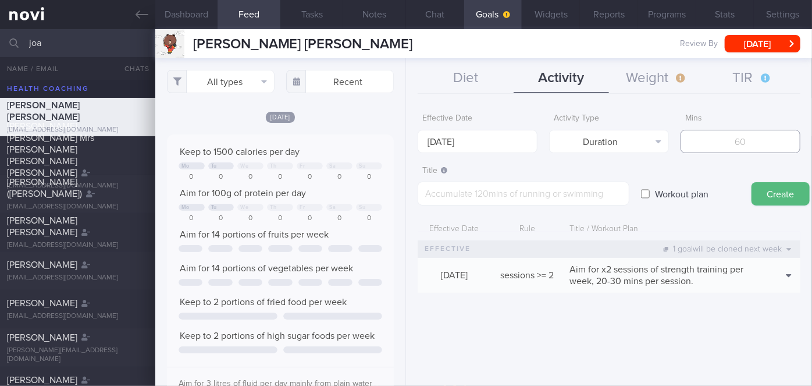
click at [726, 148] on input "number" at bounding box center [741, 141] width 120 height 23
type input "150"
click at [512, 200] on textarea at bounding box center [524, 194] width 212 height 24
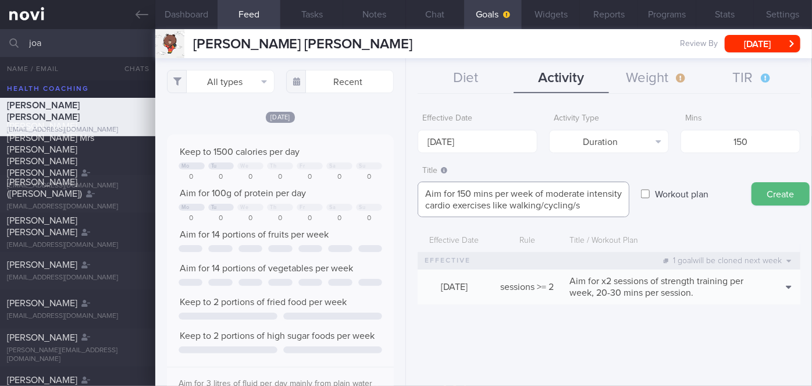
scroll to position [5, 0]
type textarea "Aim for 150 mins per week of moderate intensity cardio exercises like walking/c…"
click at [778, 191] on button "Create" at bounding box center [781, 193] width 58 height 23
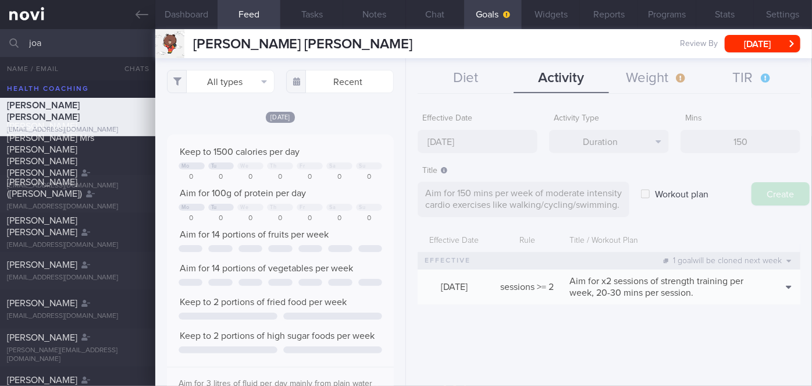
type input "[DATE]"
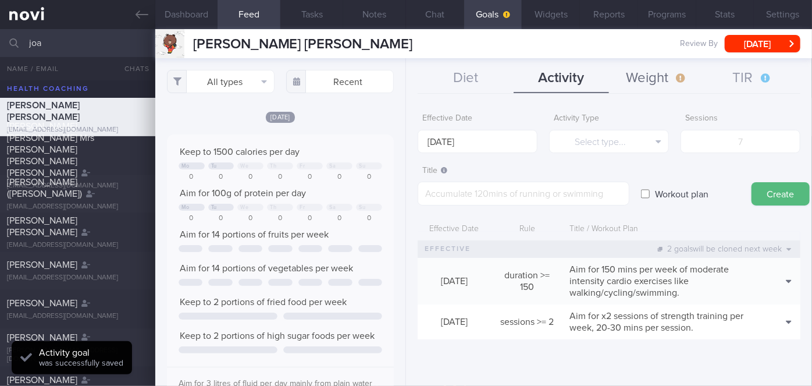
click at [669, 81] on button "Weight" at bounding box center [656, 78] width 95 height 29
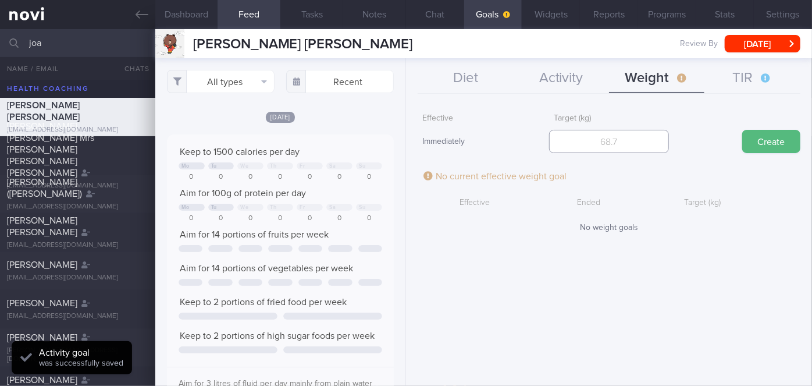
click at [617, 146] on input "number" at bounding box center [609, 141] width 120 height 23
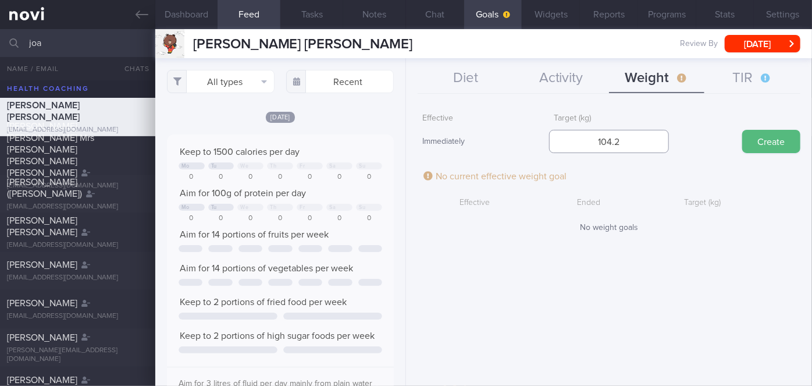
type input "104.2"
click at [764, 147] on button "Create" at bounding box center [772, 141] width 58 height 23
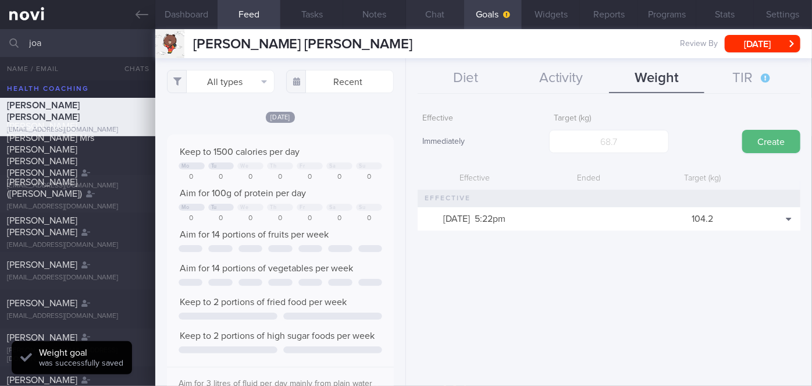
click at [441, 17] on button "Chat" at bounding box center [435, 14] width 58 height 29
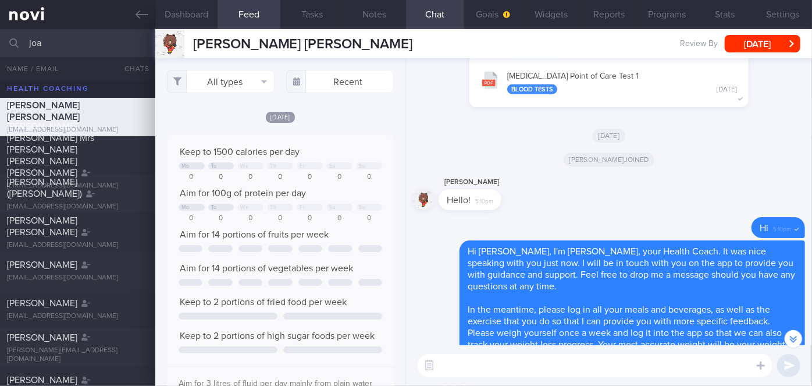
scroll to position [-370, 0]
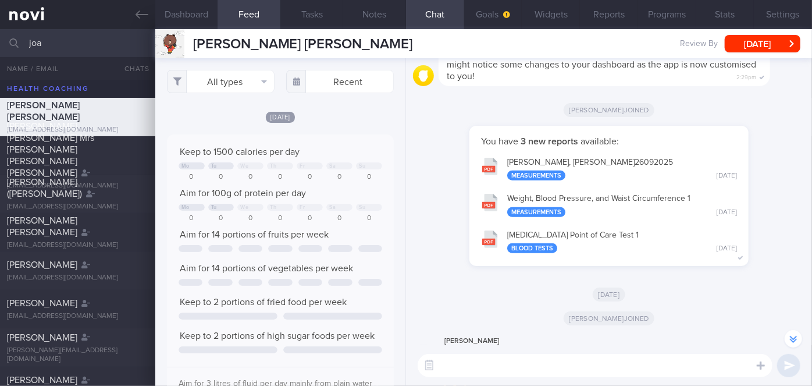
click at [627, 162] on button "[PERSON_NAME], [PERSON_NAME] 26092025 Measurements [DATE]" at bounding box center [609, 168] width 268 height 37
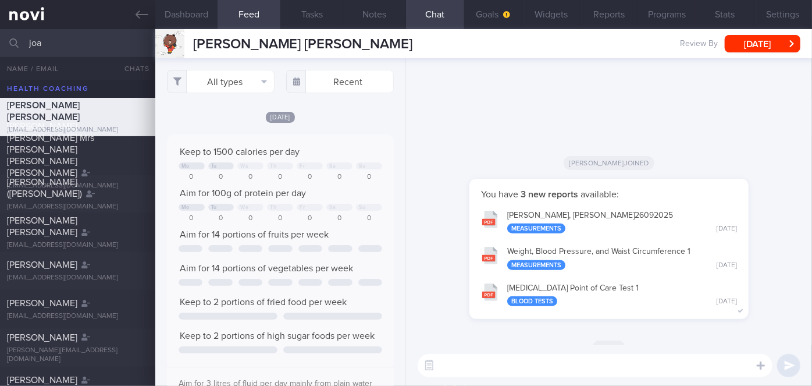
scroll to position [0, 0]
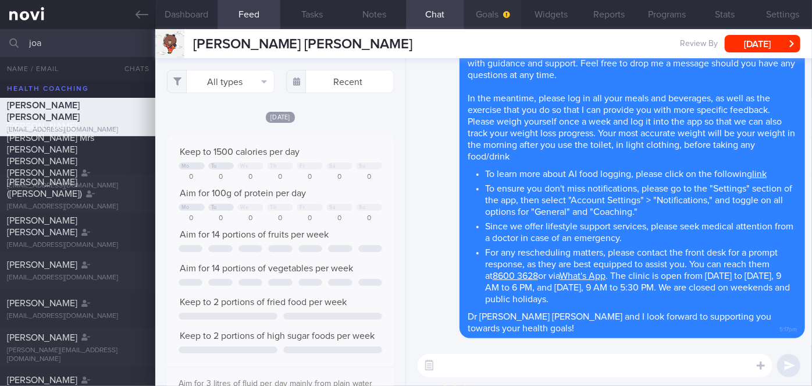
click at [489, 4] on button "Goals" at bounding box center [493, 14] width 58 height 29
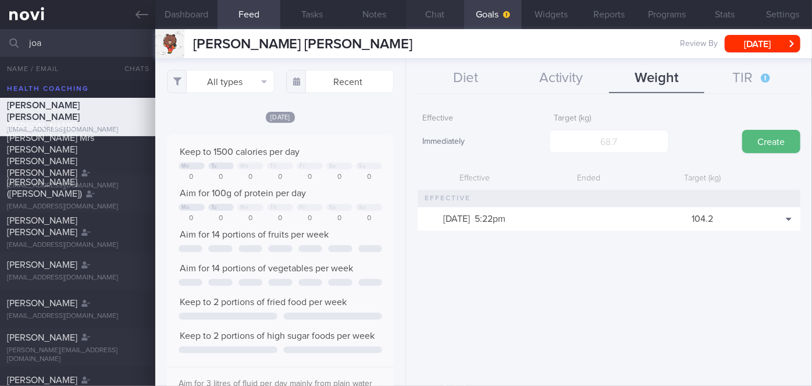
click at [445, 10] on button "Chat" at bounding box center [435, 14] width 58 height 29
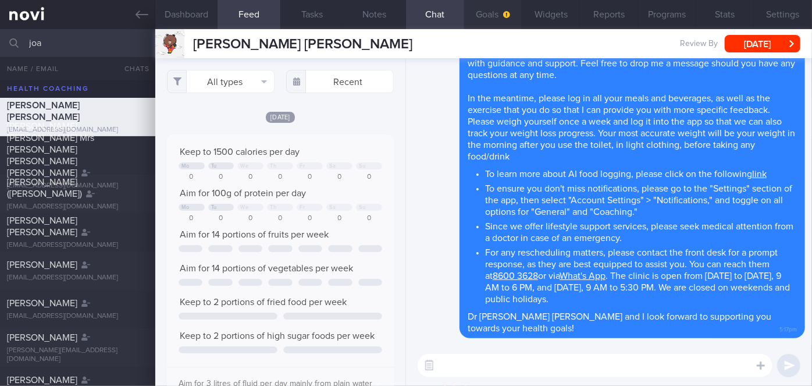
click at [489, 14] on button "Goals" at bounding box center [493, 14] width 58 height 29
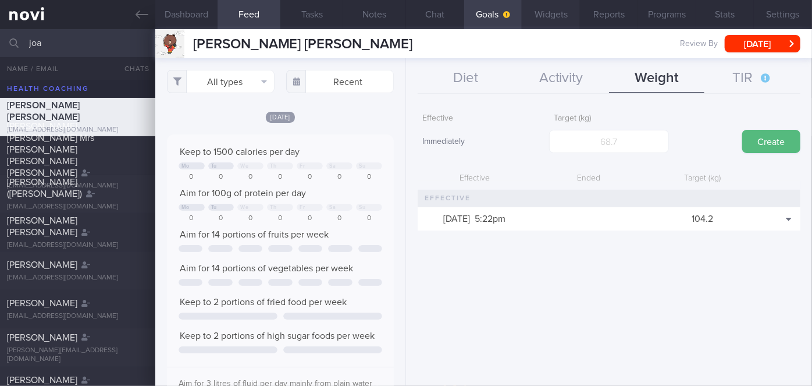
click at [545, 17] on button "Widgets" at bounding box center [551, 14] width 58 height 29
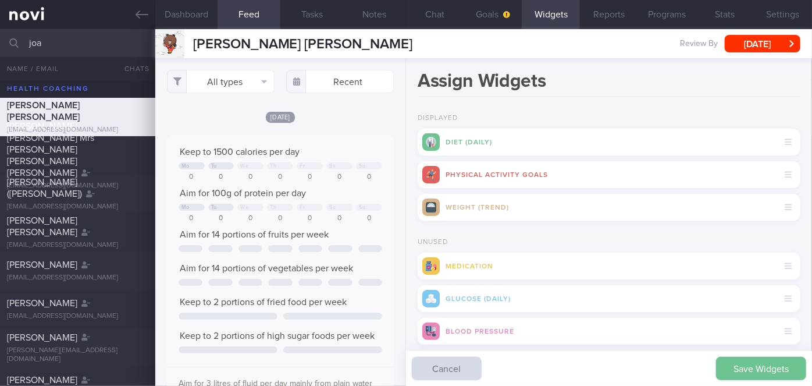
click at [740, 365] on button "Save Widgets" at bounding box center [761, 368] width 90 height 23
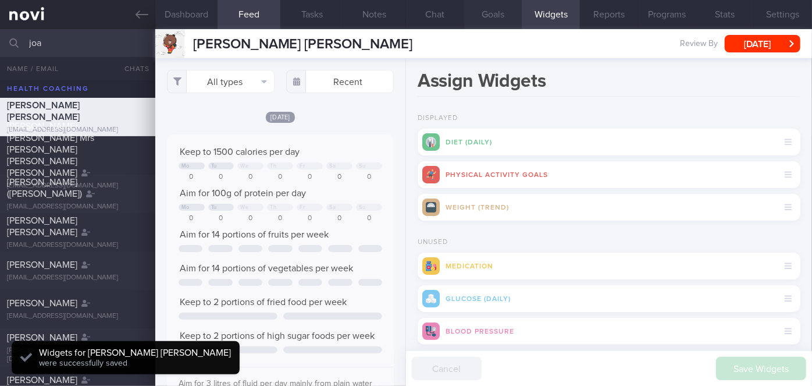
click at [489, 9] on button "Goals" at bounding box center [493, 14] width 58 height 29
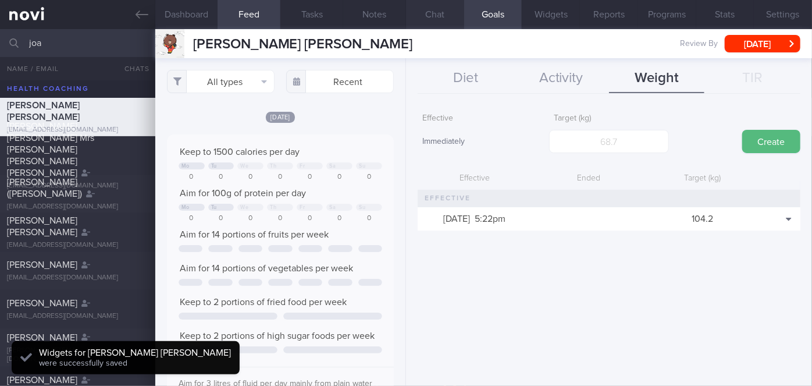
click at [453, 14] on button "Chat" at bounding box center [435, 14] width 58 height 29
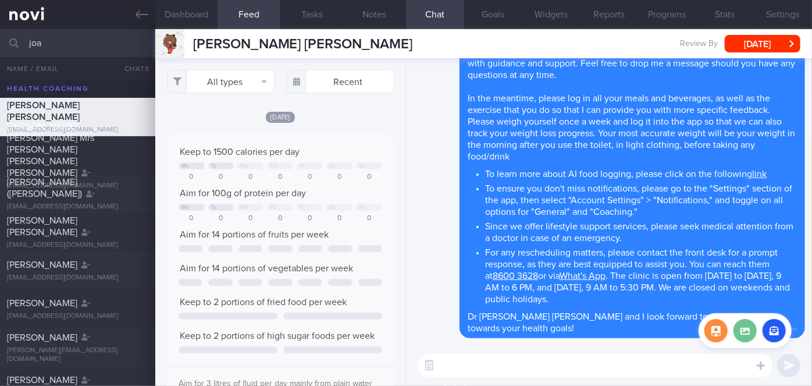
click at [748, 336] on label at bounding box center [745, 330] width 23 height 23
click at [0, 0] on input "file" at bounding box center [0, 0] width 0 height 0
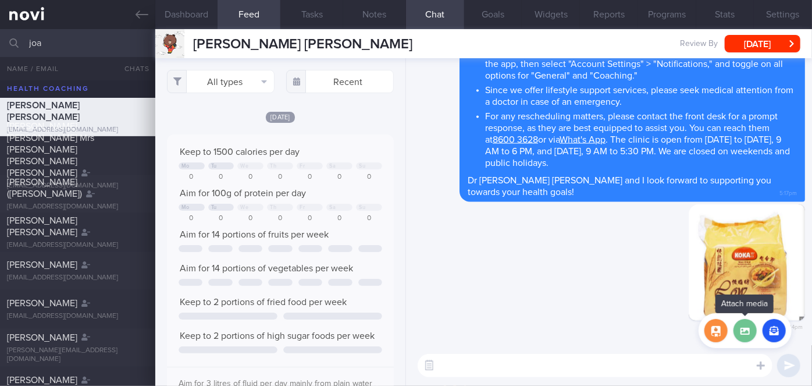
click at [742, 336] on label at bounding box center [745, 330] width 23 height 23
click at [0, 0] on input "file" at bounding box center [0, 0] width 0 height 0
click at [718, 331] on button "button" at bounding box center [716, 330] width 23 height 23
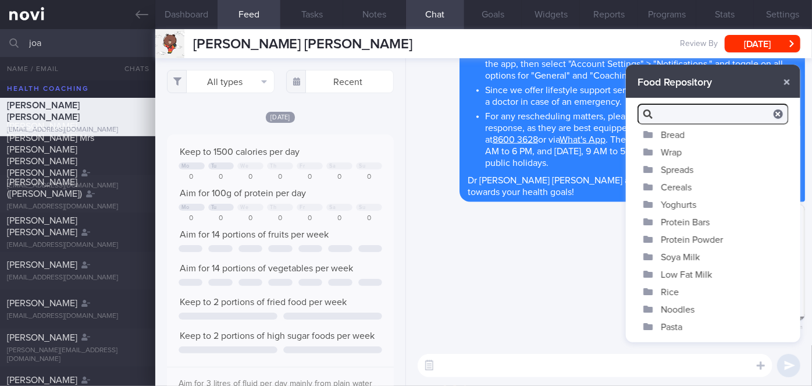
click at [684, 205] on button "Yoghurts" at bounding box center [713, 204] width 175 height 17
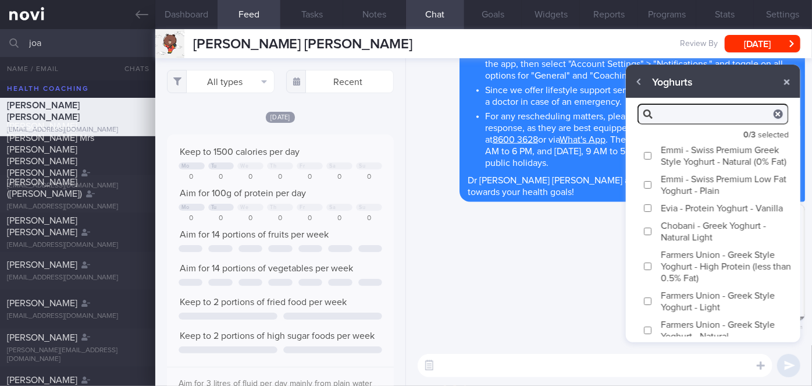
click at [651, 235] on input "Chobani - Greek Yoghurt - Natural Light" at bounding box center [648, 232] width 9 height 8
checkbox input "true"
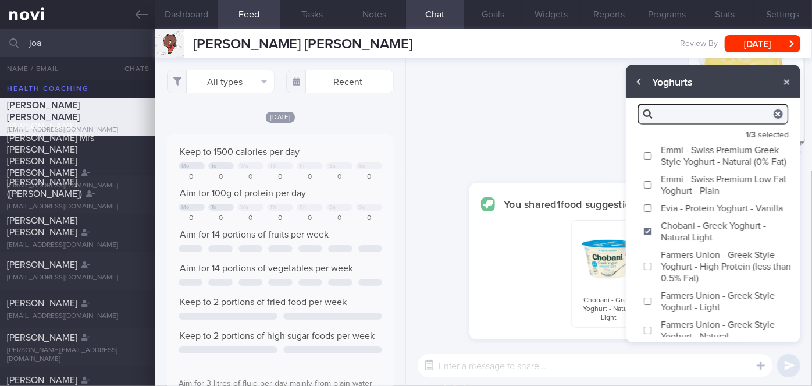
click at [641, 80] on button "button" at bounding box center [639, 82] width 21 height 21
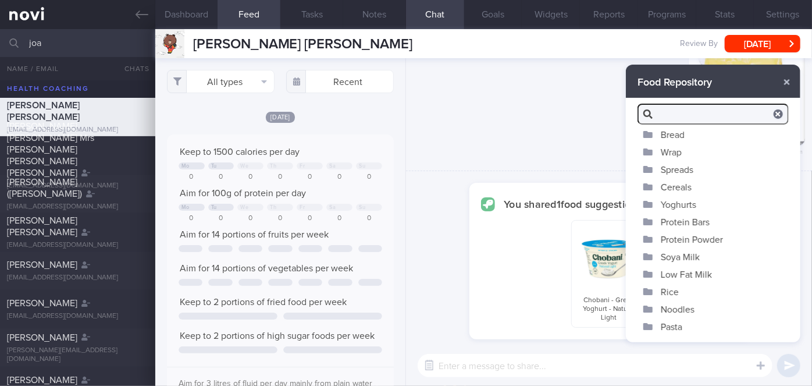
scroll to position [97, 0]
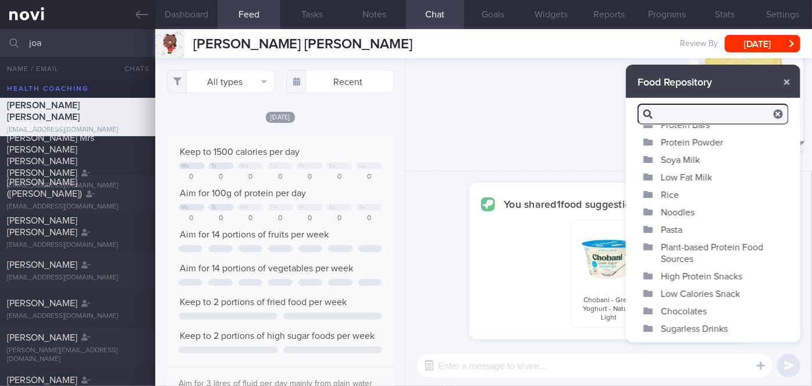
click at [686, 160] on button "Soya Milk" at bounding box center [713, 159] width 175 height 17
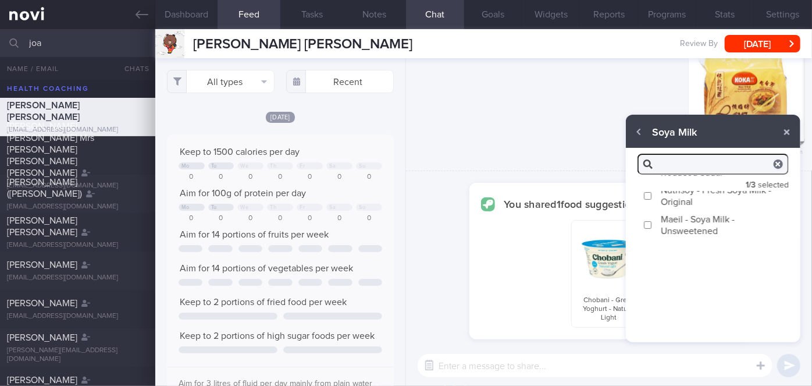
scroll to position [0, 0]
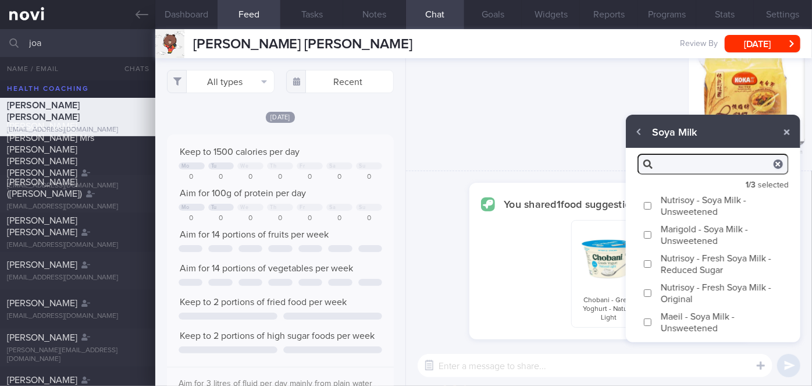
click at [651, 204] on input "Nutrisoy - Soya Milk - Unsweetened" at bounding box center [648, 206] width 9 height 8
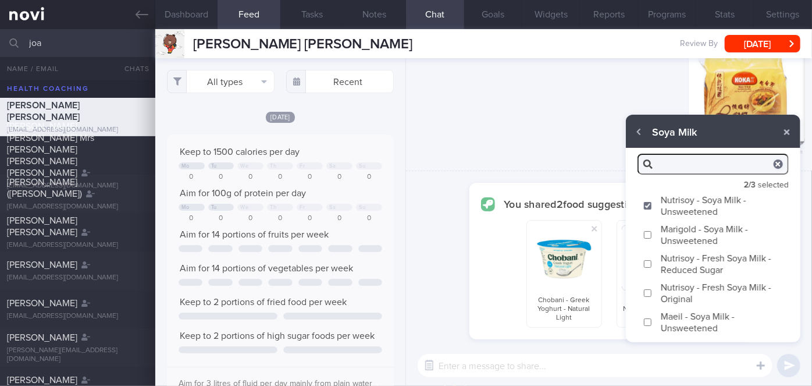
click at [651, 204] on input "Nutrisoy - Soya Milk - Unsweetened" at bounding box center [648, 206] width 9 height 8
checkbox input "false"
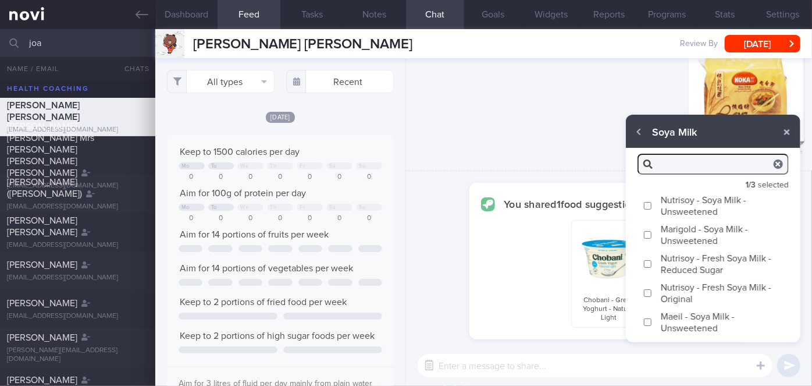
click at [649, 236] on input "Marigold - Soya Milk - Unsweetened" at bounding box center [648, 235] width 9 height 8
checkbox input "true"
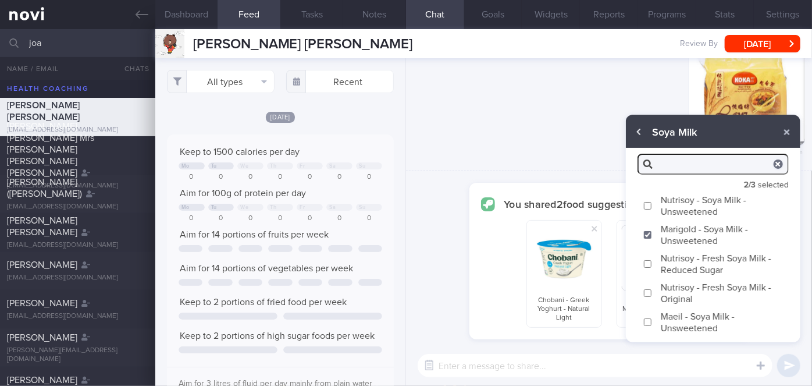
click at [644, 136] on button "button" at bounding box center [639, 132] width 21 height 21
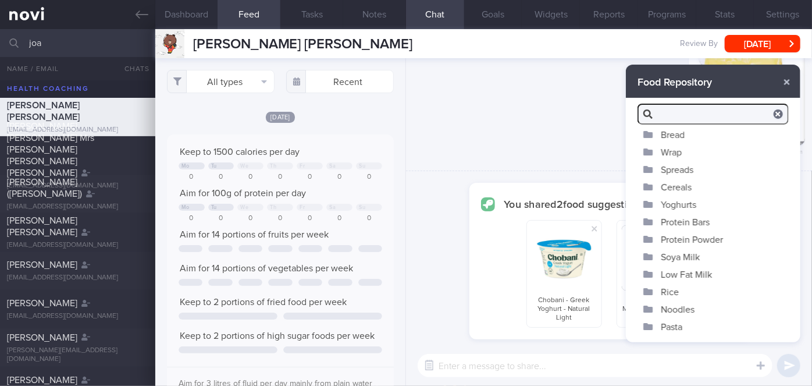
scroll to position [97, 0]
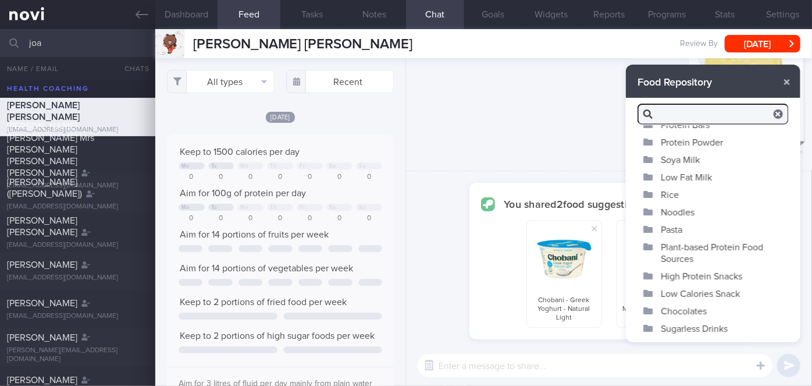
click at [688, 272] on button "High Protein Snacks" at bounding box center [713, 275] width 175 height 17
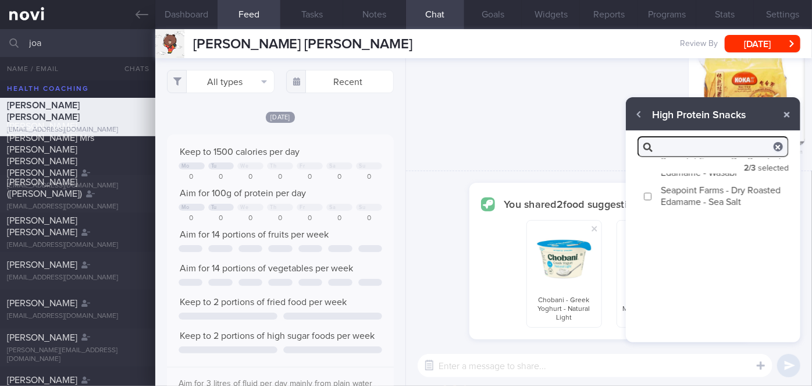
scroll to position [0, 0]
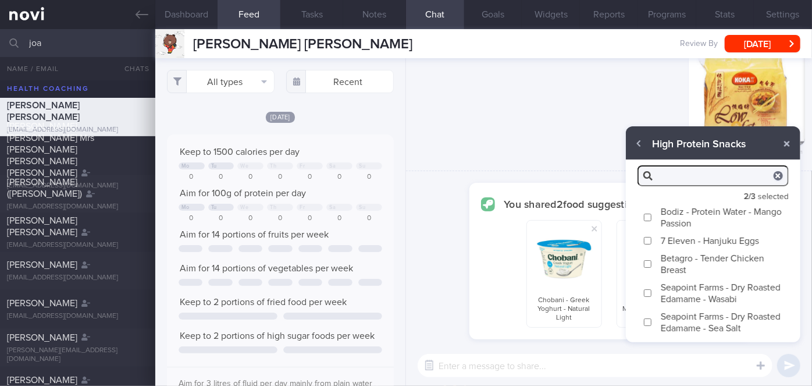
click at [651, 216] on input "Bodiz - Protein Water - Mango Passion" at bounding box center [648, 218] width 9 height 8
checkbox input "true"
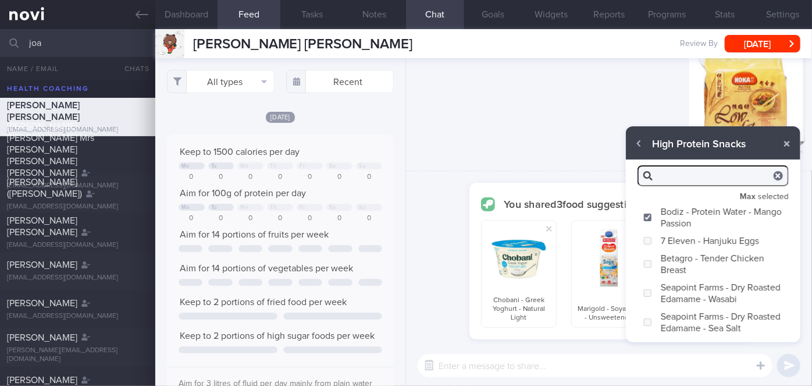
click at [554, 356] on textarea at bounding box center [595, 365] width 355 height 23
type textarea "High protein snack options you can look out for"
checkbox input "false"
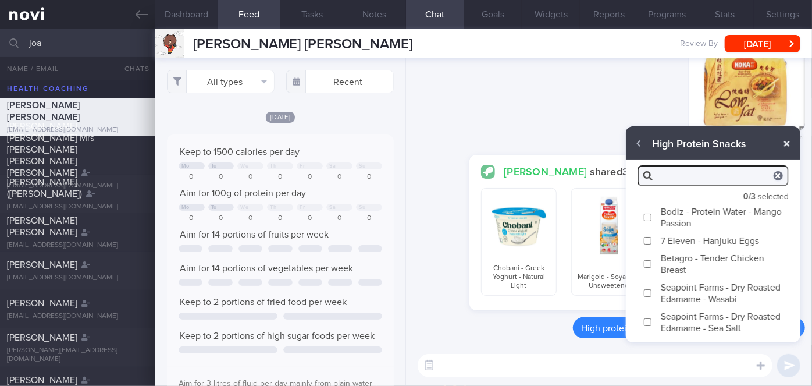
click at [790, 143] on button "button" at bounding box center [787, 143] width 21 height 21
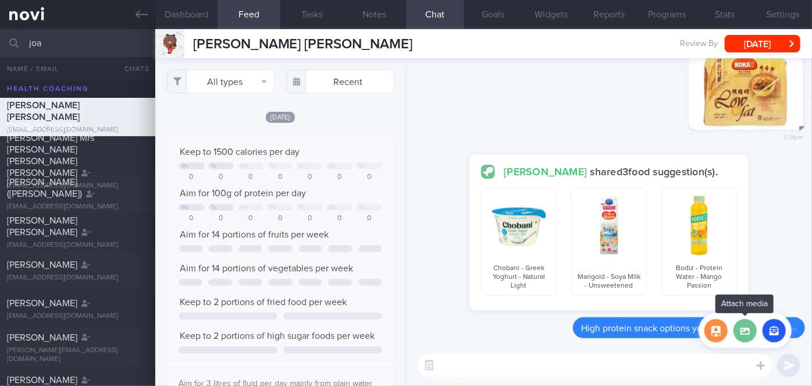
click at [743, 331] on label at bounding box center [745, 330] width 23 height 23
click at [0, 0] on input "file" at bounding box center [0, 0] width 0 height 0
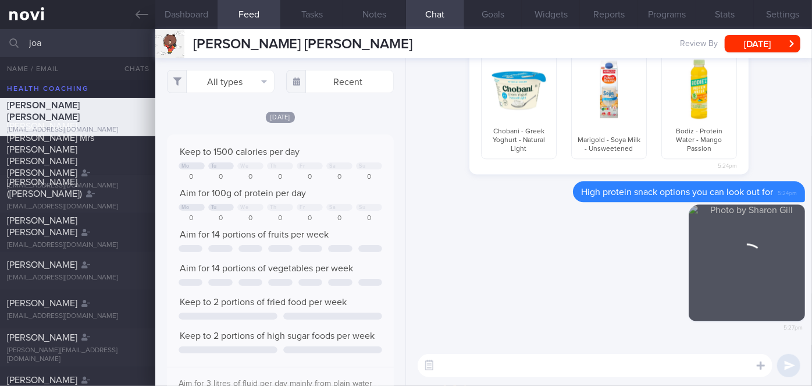
click at [478, 365] on textarea at bounding box center [595, 365] width 355 height 23
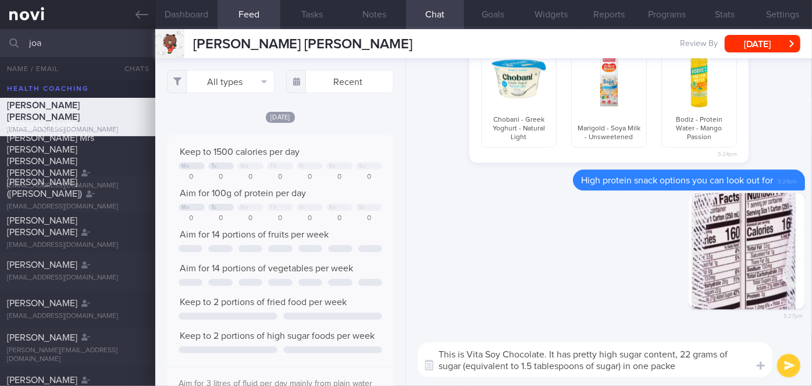
type textarea "This is Vita Soy Chocolate. It has pretty high sugar content, 22 grams of sugar…"
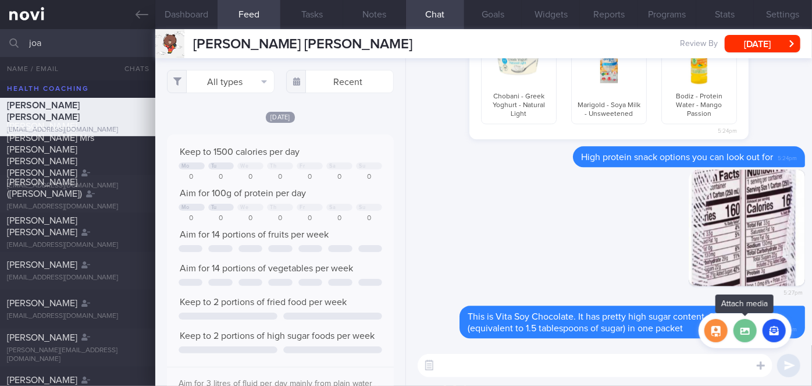
click at [745, 334] on label at bounding box center [745, 330] width 23 height 23
click at [0, 0] on input "file" at bounding box center [0, 0] width 0 height 0
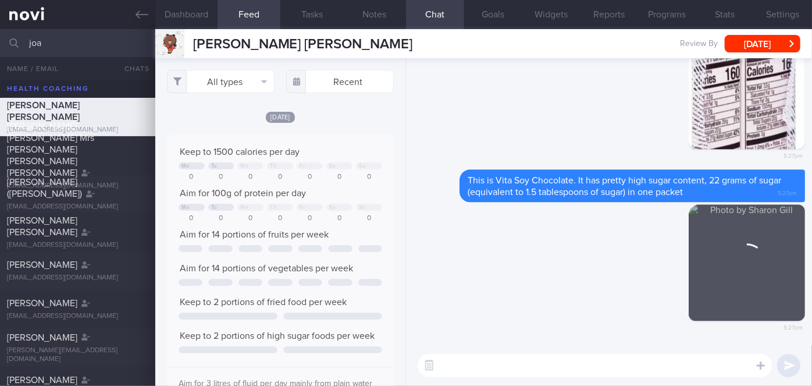
click at [537, 370] on textarea at bounding box center [595, 365] width 355 height 23
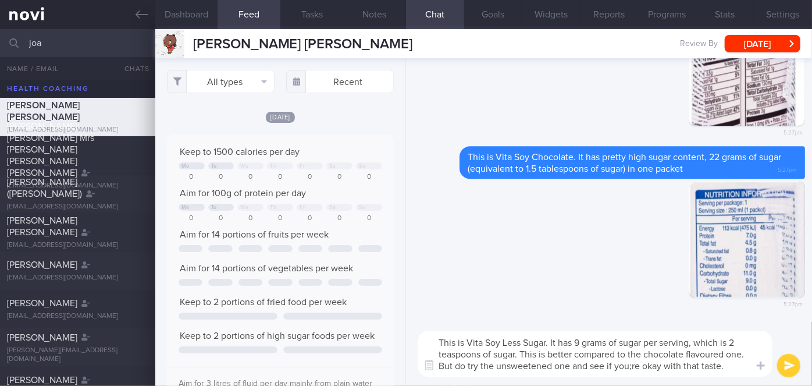
click at [633, 365] on textarea "This is Vita Soy Less Sugar. It has 9 grams of sugar per serving, which is 2 te…" at bounding box center [595, 354] width 355 height 47
click at [734, 365] on textarea "This is Vita Soy Less Sugar. It has 9 grams of sugar per serving, which is 2 te…" at bounding box center [595, 354] width 355 height 47
type textarea "This is Vita Soy Less Sugar. It has 9 grams of sugar per serving, which is 2 te…"
click at [794, 367] on icon "submit" at bounding box center [790, 366] width 11 height 10
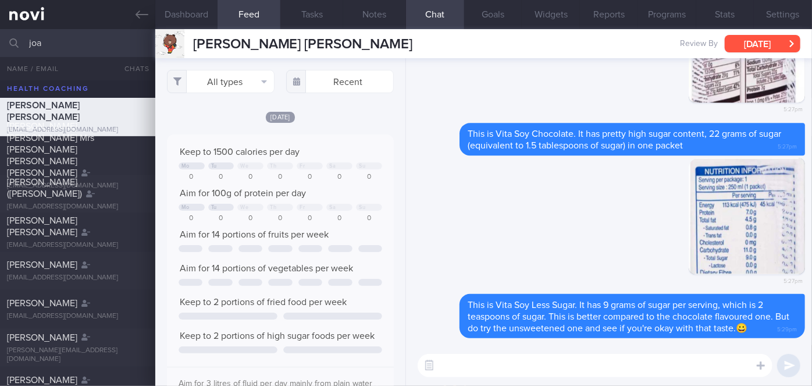
click at [748, 45] on button "[DATE]" at bounding box center [763, 43] width 76 height 17
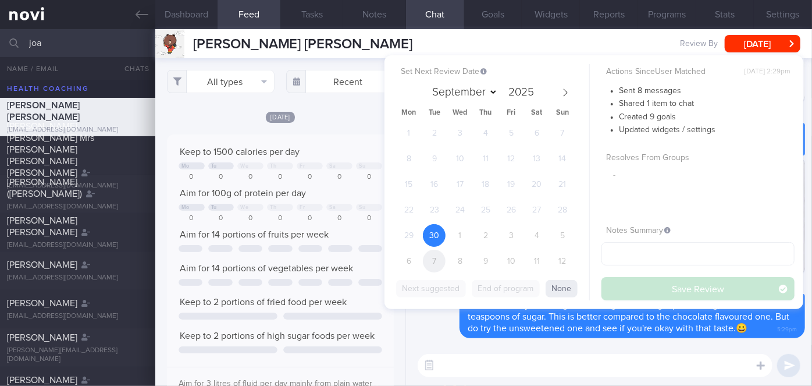
click at [442, 260] on span "7" at bounding box center [434, 261] width 23 height 23
select select "9"
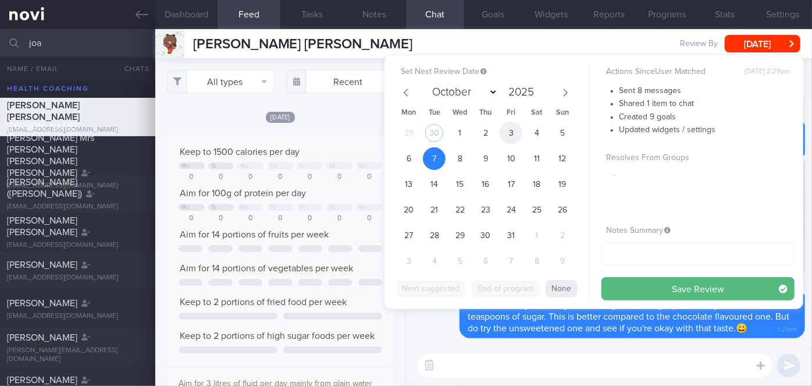
click at [511, 131] on span "3" at bounding box center [511, 133] width 23 height 23
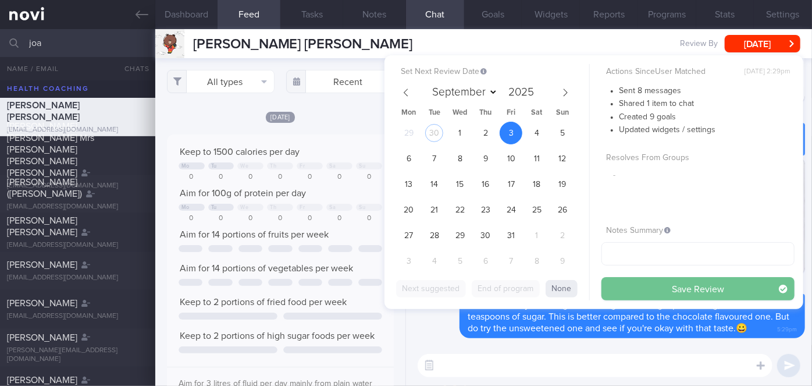
click at [666, 289] on button "Save Review" at bounding box center [698, 288] width 193 height 23
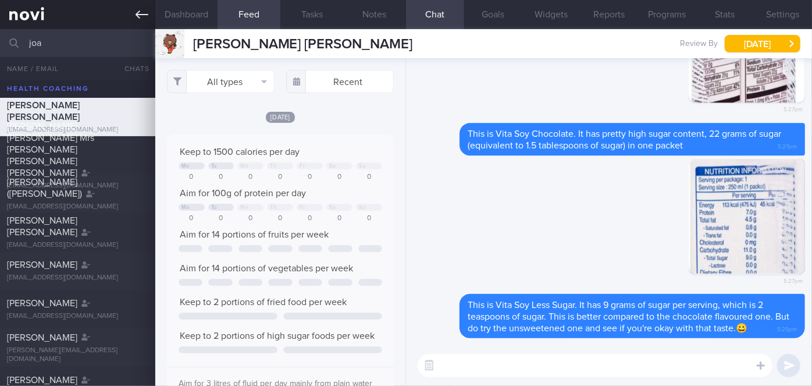
click at [147, 11] on icon at bounding box center [142, 14] width 13 height 13
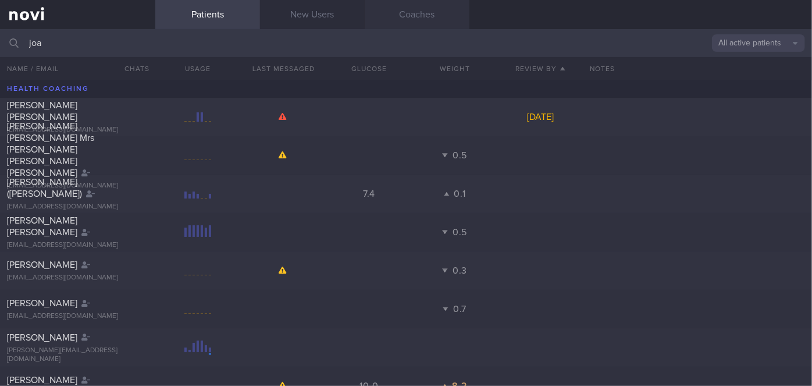
click at [414, 9] on link "Coaches" at bounding box center [417, 14] width 105 height 29
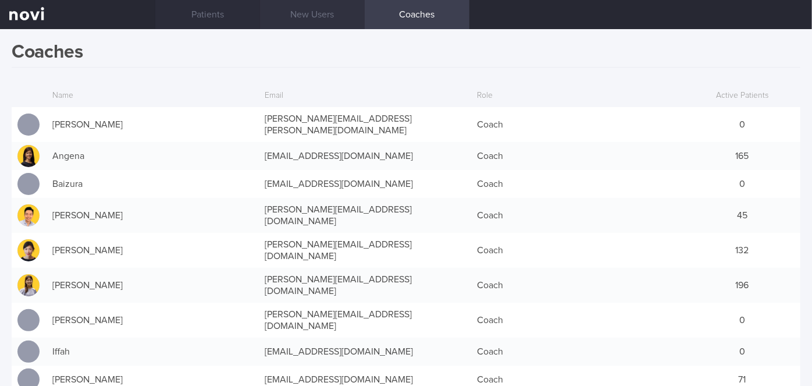
click at [321, 15] on link "New Users" at bounding box center [312, 14] width 105 height 29
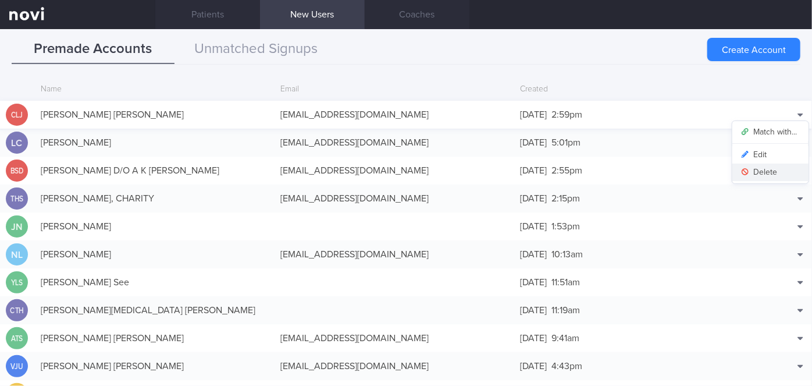
click at [762, 173] on button "Delete" at bounding box center [771, 172] width 76 height 17
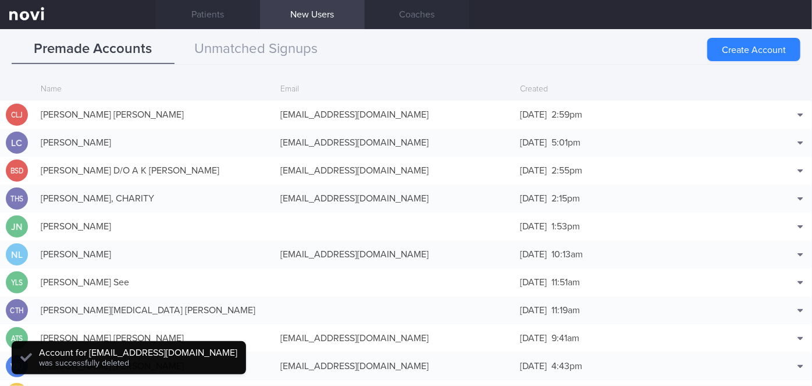
scroll to position [28, 0]
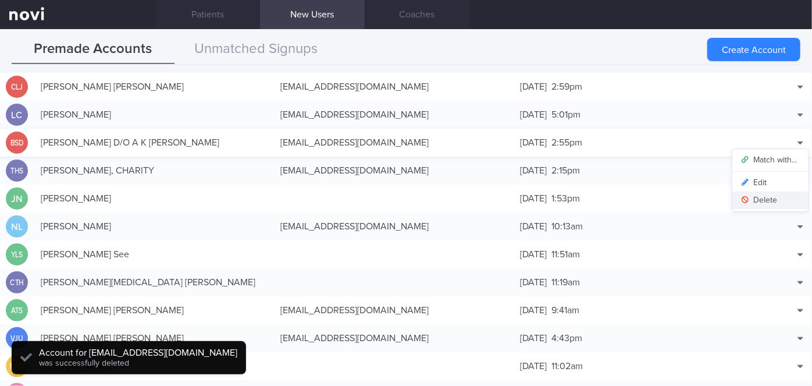
click at [767, 195] on button "Delete" at bounding box center [771, 199] width 76 height 17
